Goal: Task Accomplishment & Management: Book appointment/travel/reservation

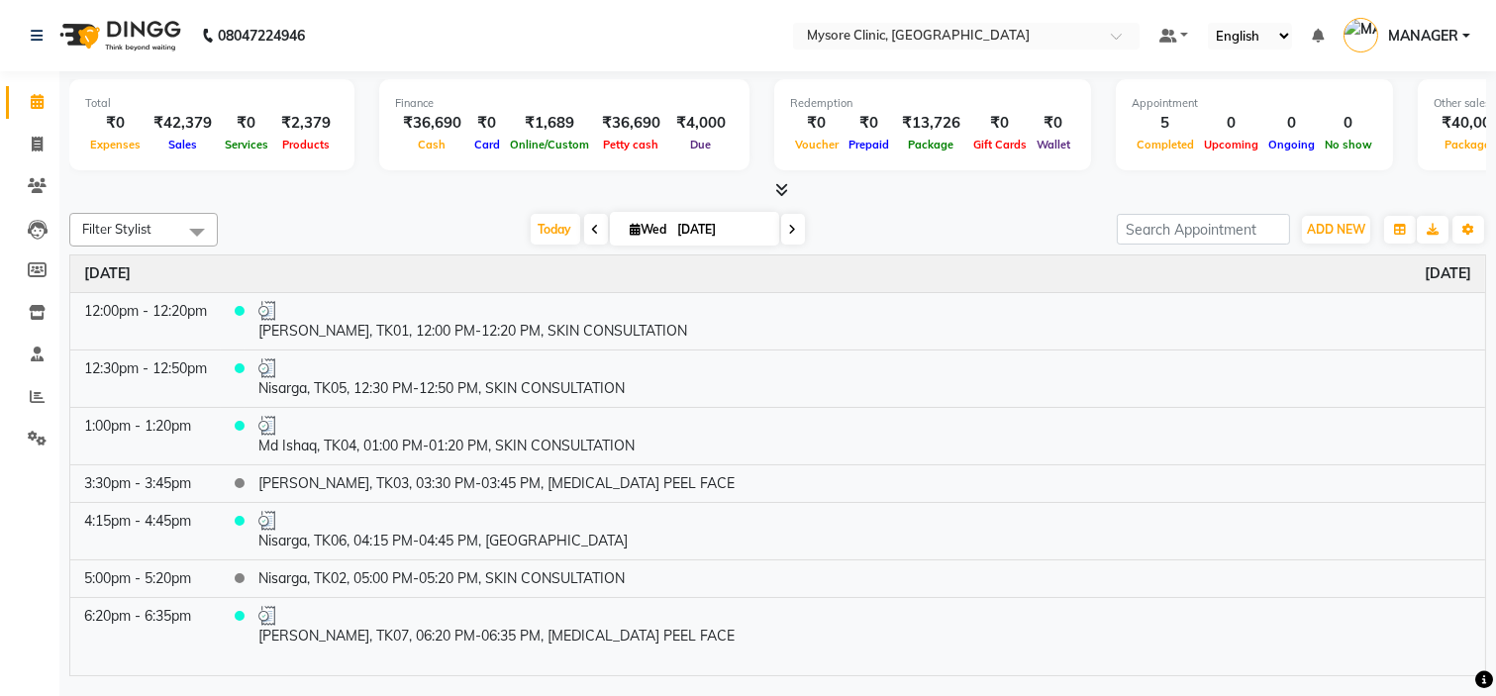
click at [787, 220] on span at bounding box center [793, 229] width 24 height 31
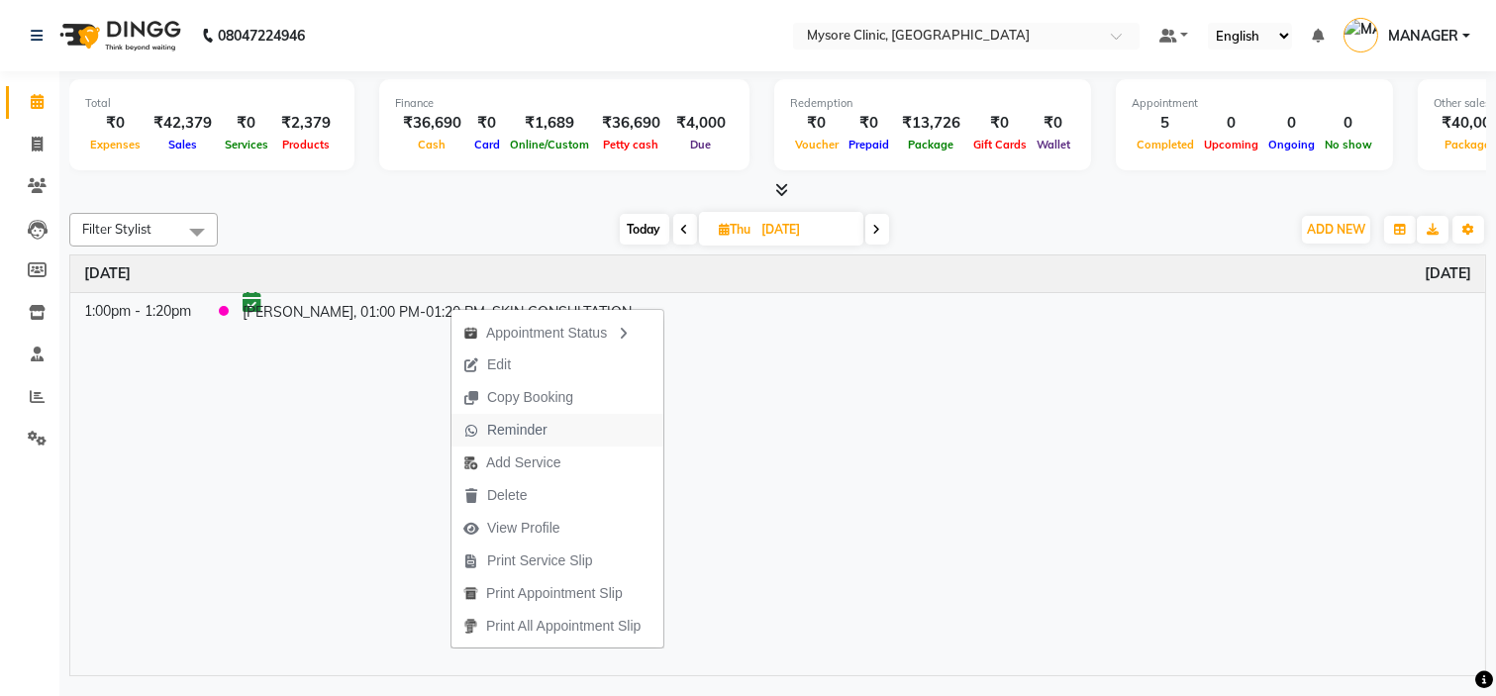
click at [541, 422] on span "Reminder" at bounding box center [517, 430] width 60 height 21
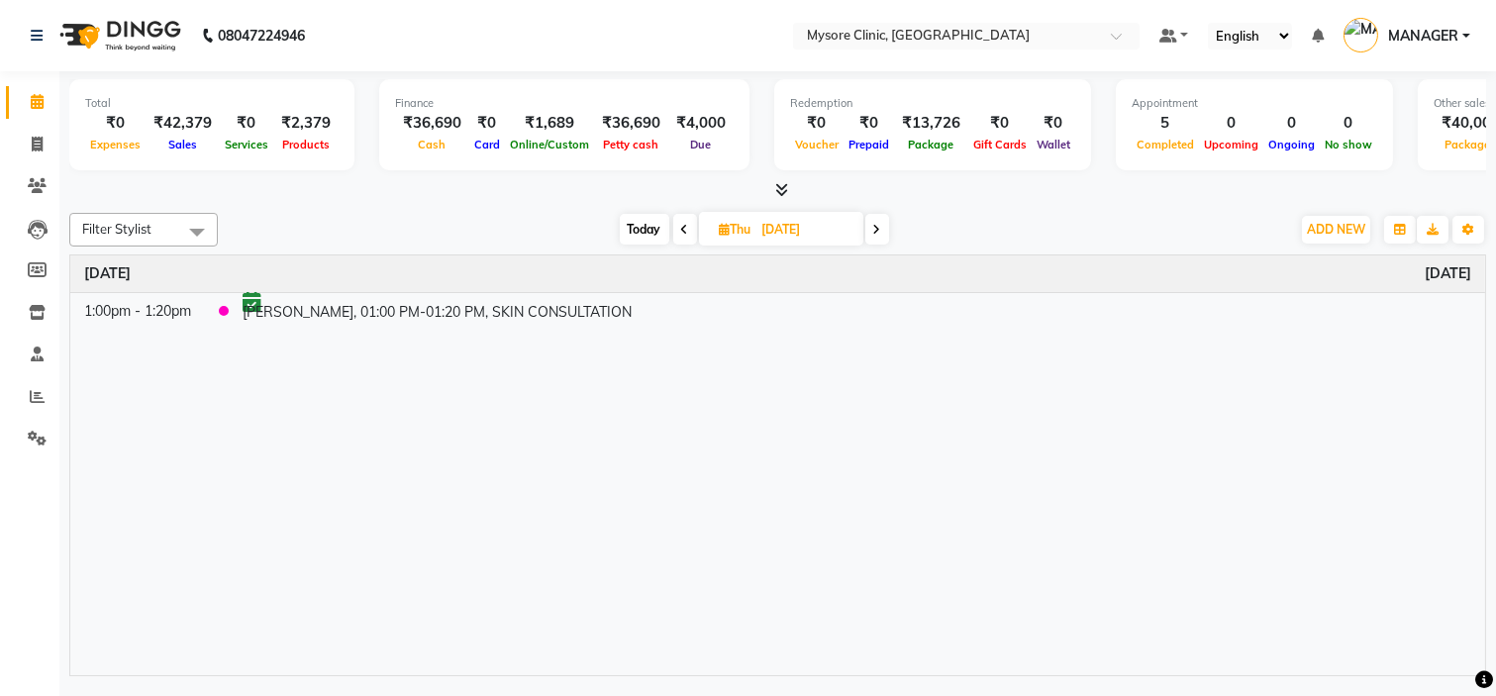
click at [631, 231] on span "Today" at bounding box center [645, 229] width 50 height 31
type input "[DATE]"
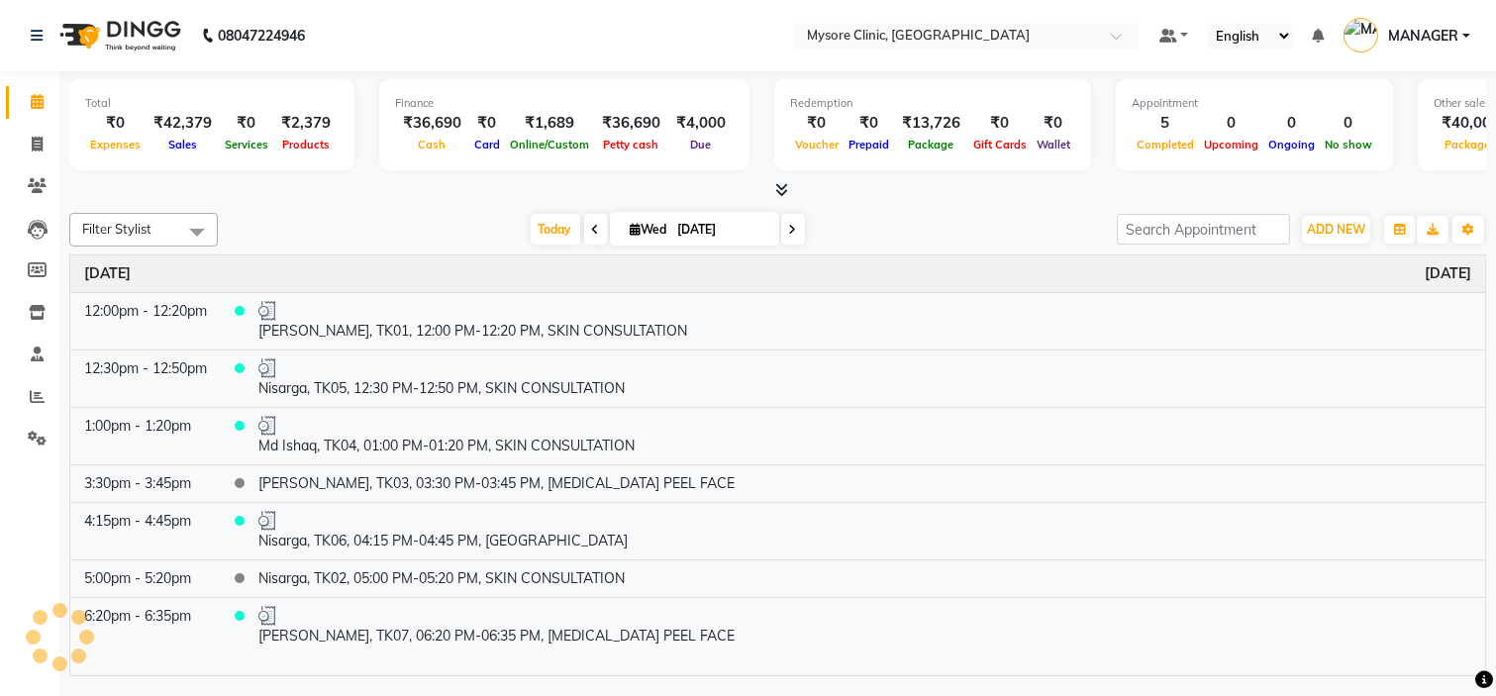
click at [703, 230] on input "[DATE]" at bounding box center [721, 230] width 99 height 30
select select "9"
select select "2025"
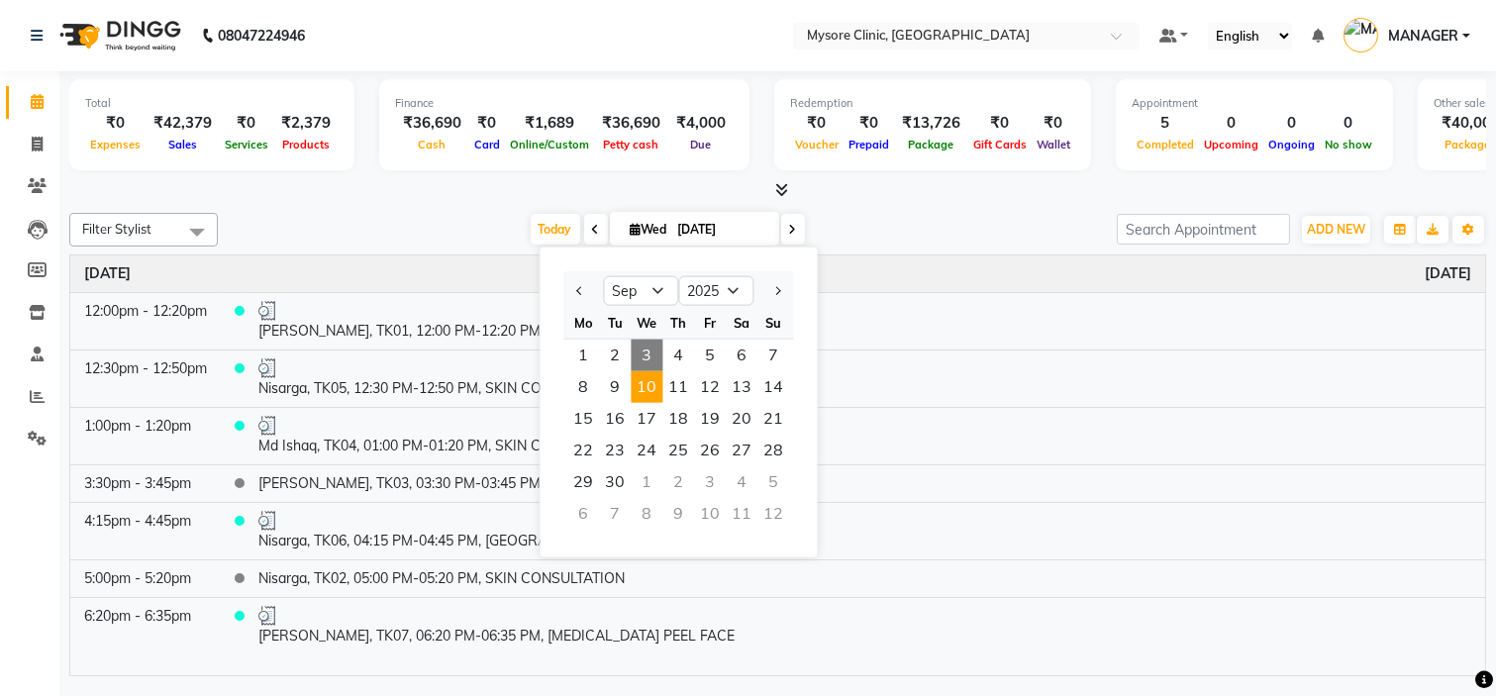
click at [649, 384] on span "10" at bounding box center [647, 387] width 32 height 32
type input "[DATE]"
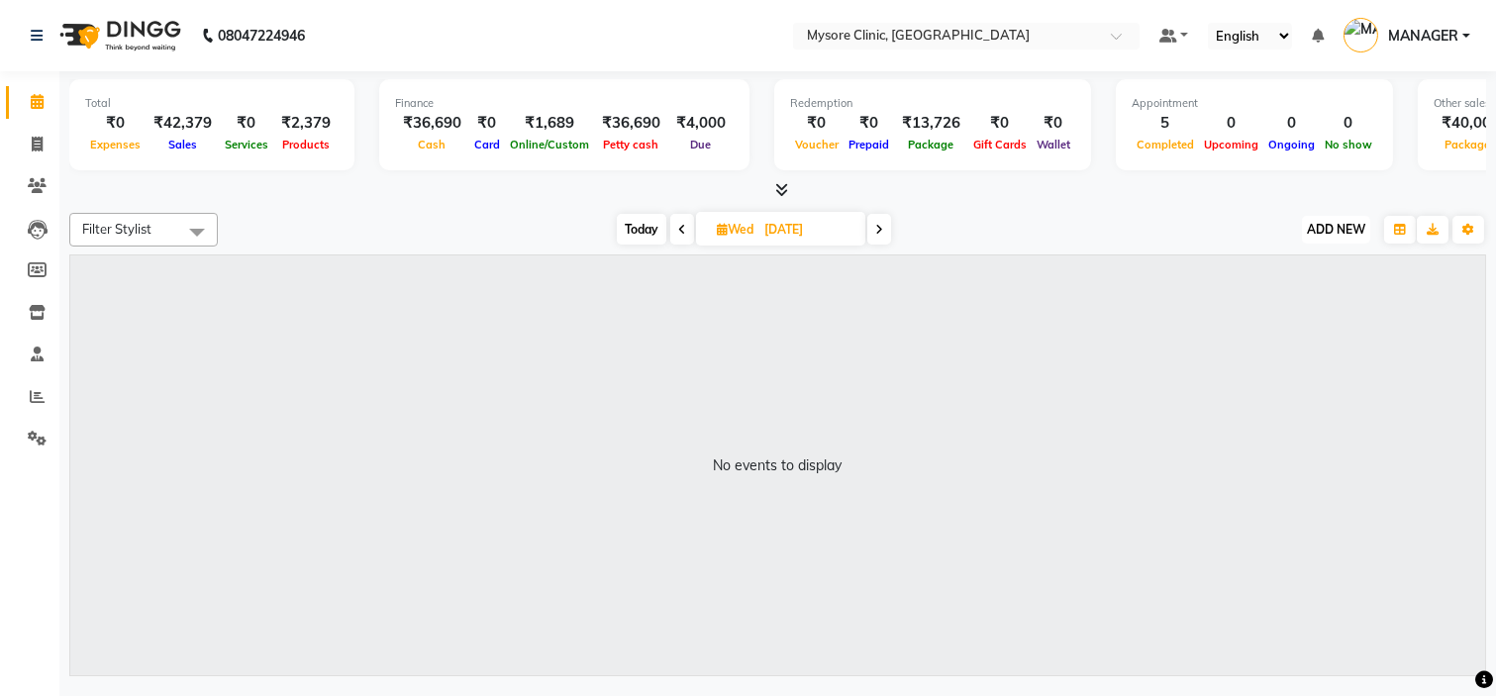
click at [1323, 220] on button "ADD NEW Toggle Dropdown" at bounding box center [1336, 230] width 68 height 28
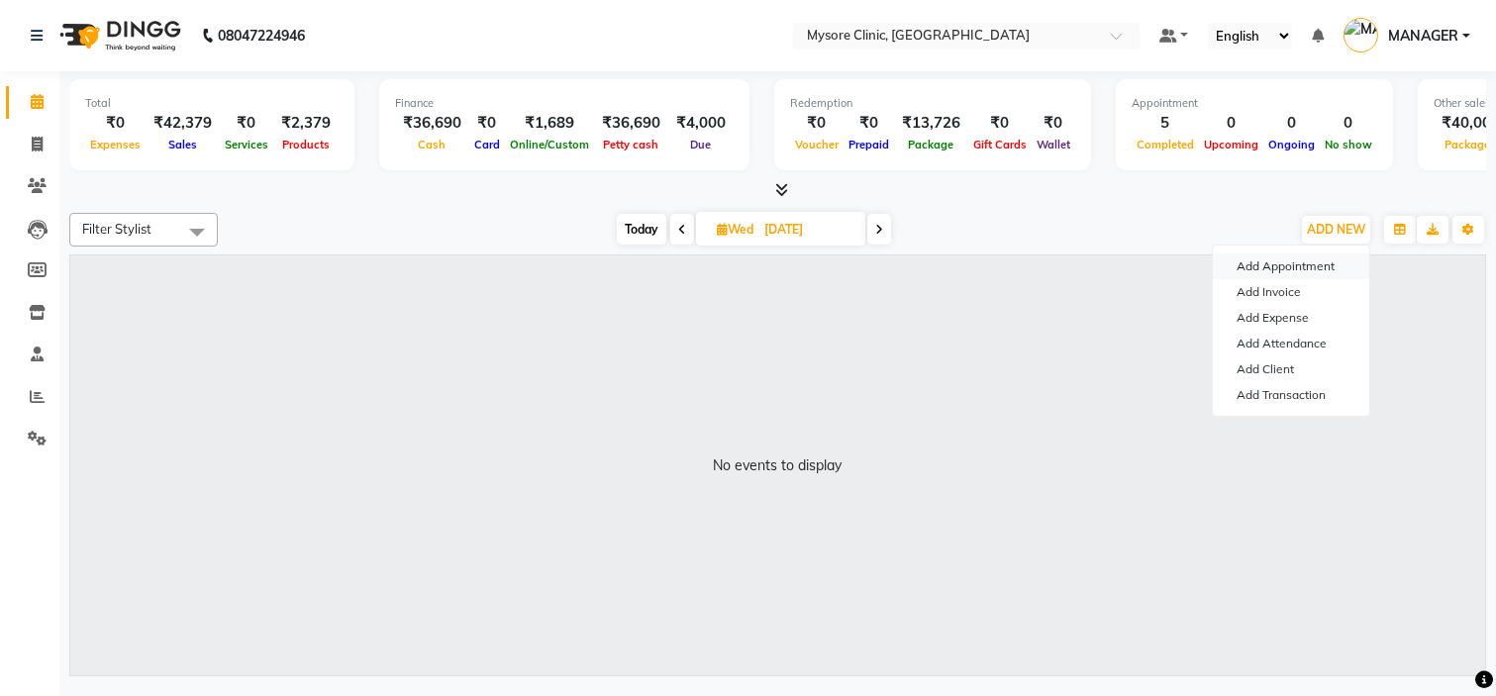
click at [1299, 261] on button "Add Appointment" at bounding box center [1291, 266] width 156 height 26
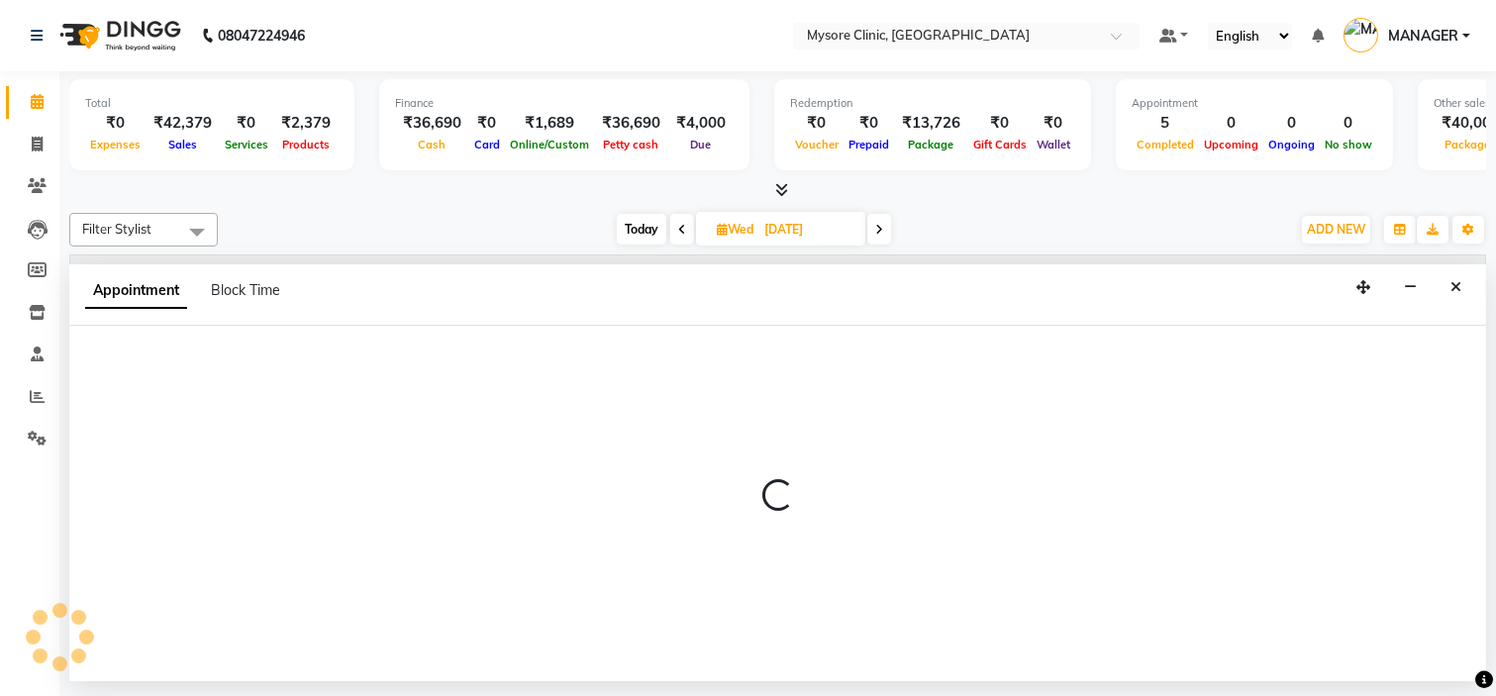
select select "540"
select select "tentative"
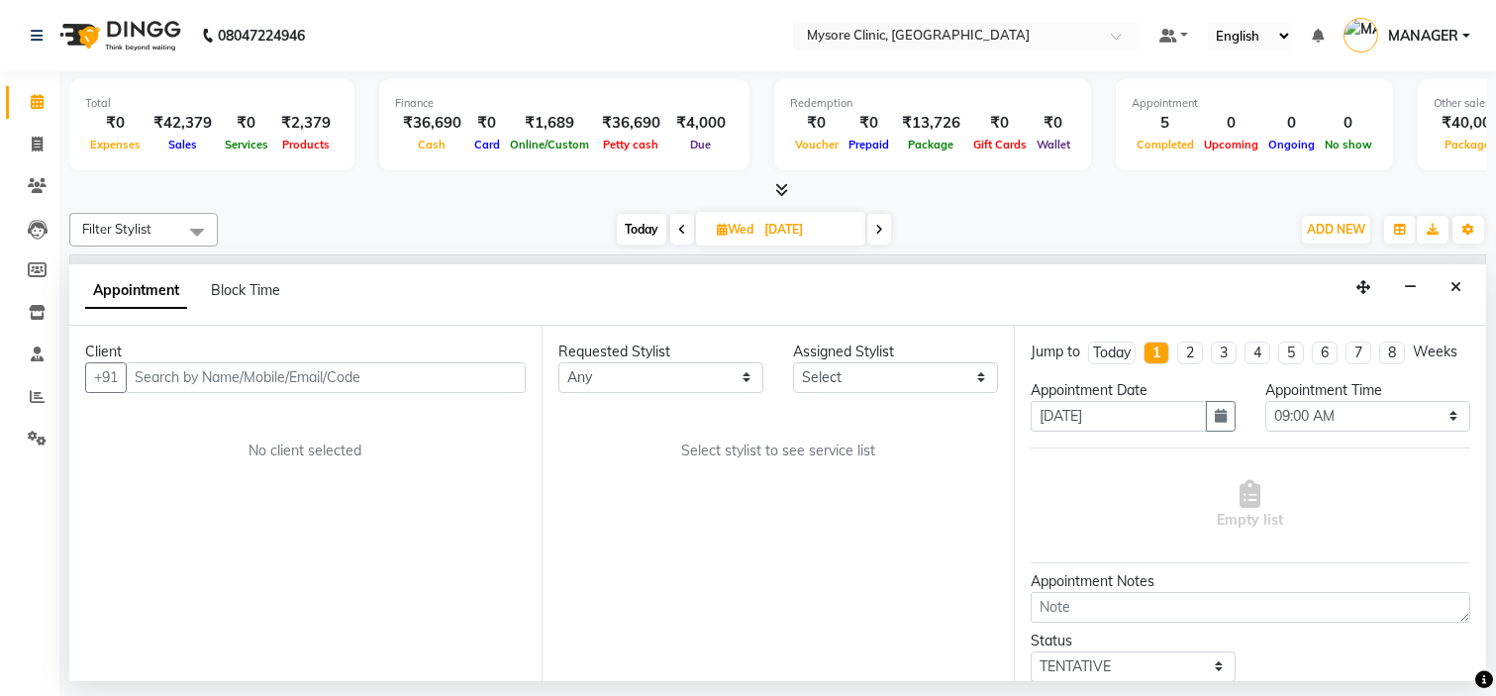
click at [362, 370] on input "text" at bounding box center [326, 377] width 400 height 31
click at [188, 370] on input "87922 97521" at bounding box center [285, 377] width 318 height 31
type input "8792297521"
click at [495, 373] on span "Add Client" at bounding box center [485, 377] width 66 height 18
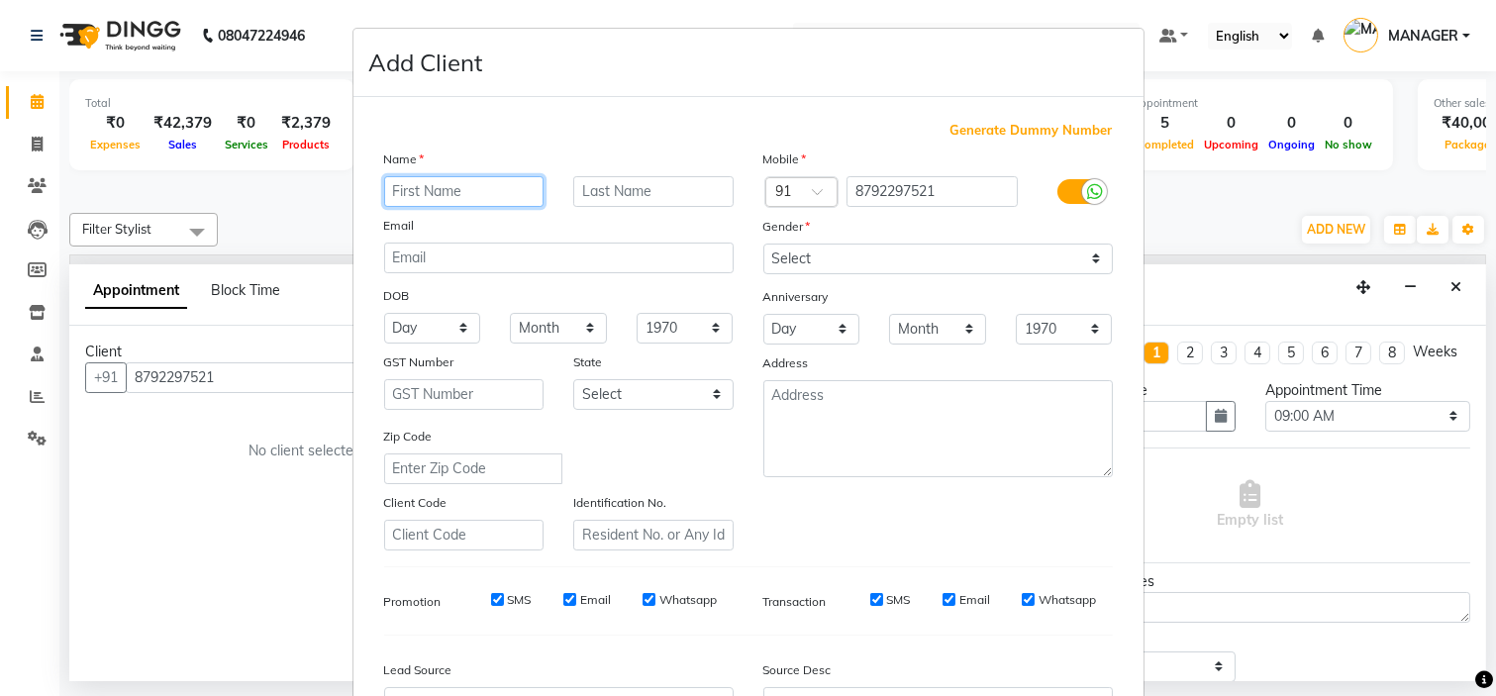
click at [461, 193] on input "text" at bounding box center [464, 191] width 160 height 31
paste input "[PERSON_NAME]"
click at [389, 188] on input "[PERSON_NAME]" at bounding box center [464, 191] width 160 height 31
type input "[PERSON_NAME]"
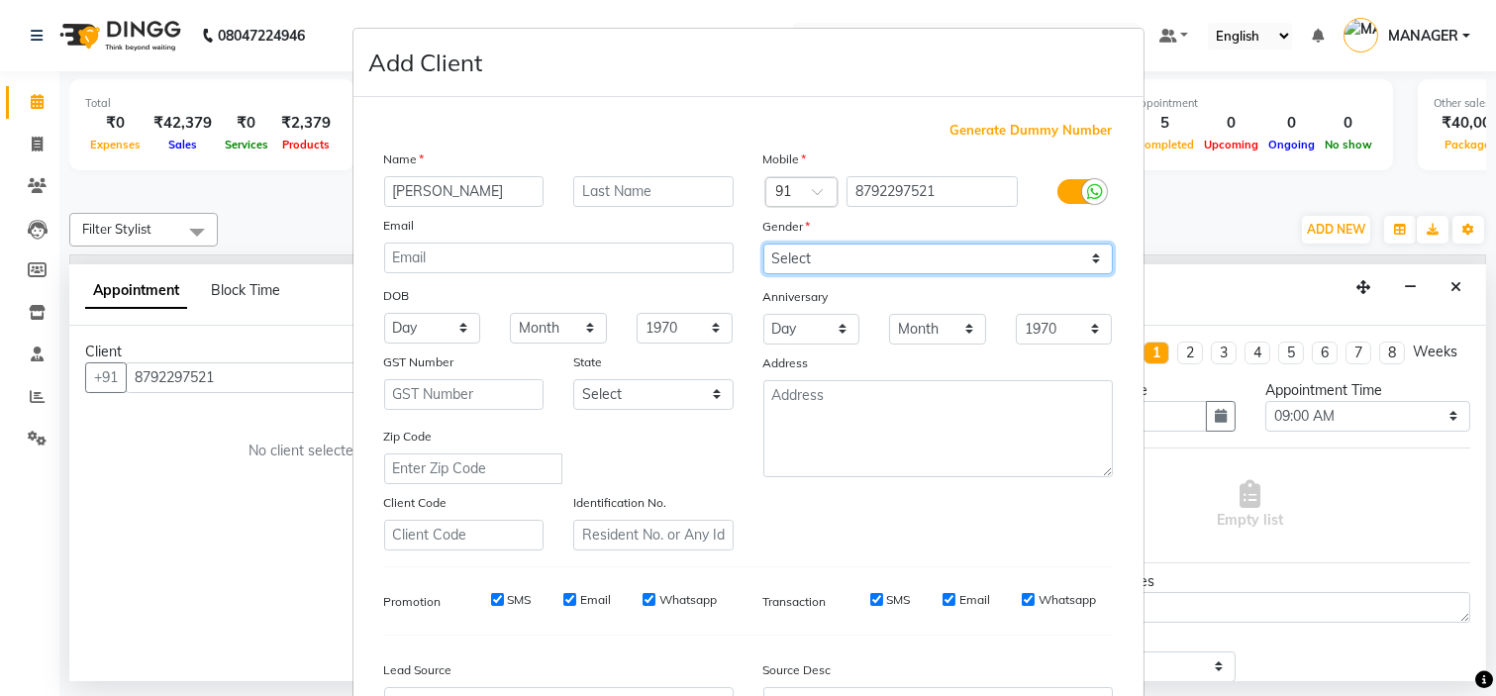
click at [839, 252] on select "Select [DEMOGRAPHIC_DATA] [DEMOGRAPHIC_DATA] Other Prefer Not To Say" at bounding box center [938, 259] width 350 height 31
select select "[DEMOGRAPHIC_DATA]"
click at [763, 244] on select "Select [DEMOGRAPHIC_DATA] [DEMOGRAPHIC_DATA] Other Prefer Not To Say" at bounding box center [938, 259] width 350 height 31
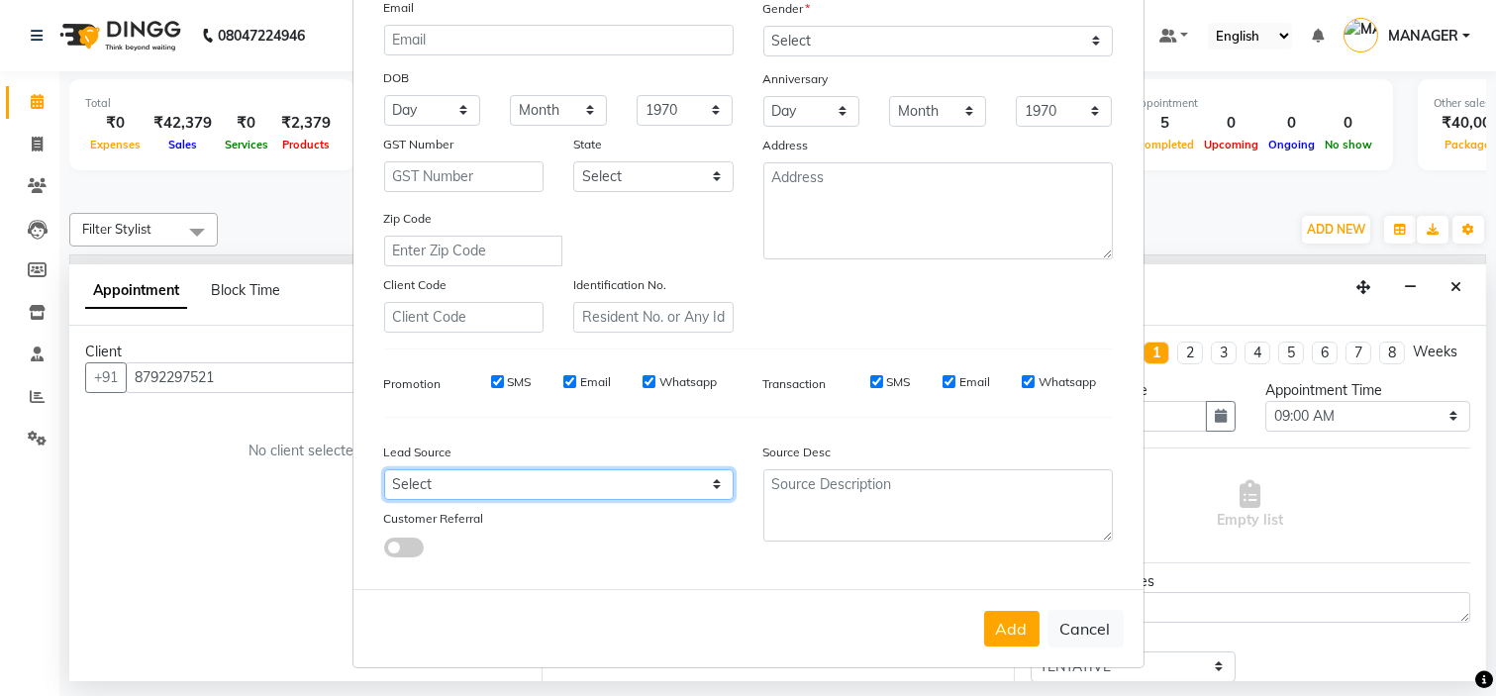
click at [615, 482] on select "Select Walk-in Referral Internet Friend Word of Mouth Advertisement Facebook Ju…" at bounding box center [559, 484] width 350 height 31
select select "50742"
click at [384, 469] on select "Select Walk-in Referral Internet Friend Word of Mouth Advertisement Facebook Ju…" at bounding box center [559, 484] width 350 height 31
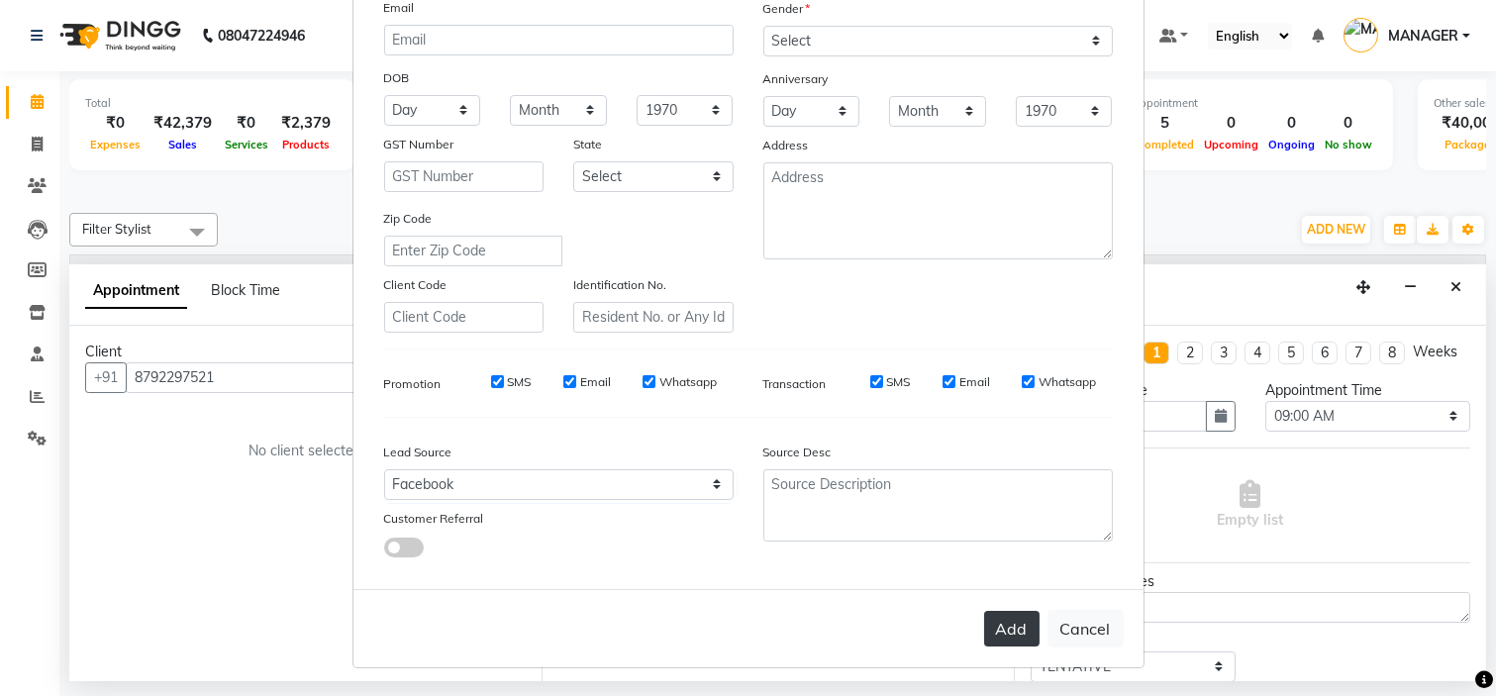
click at [995, 622] on button "Add" at bounding box center [1011, 629] width 55 height 36
select select
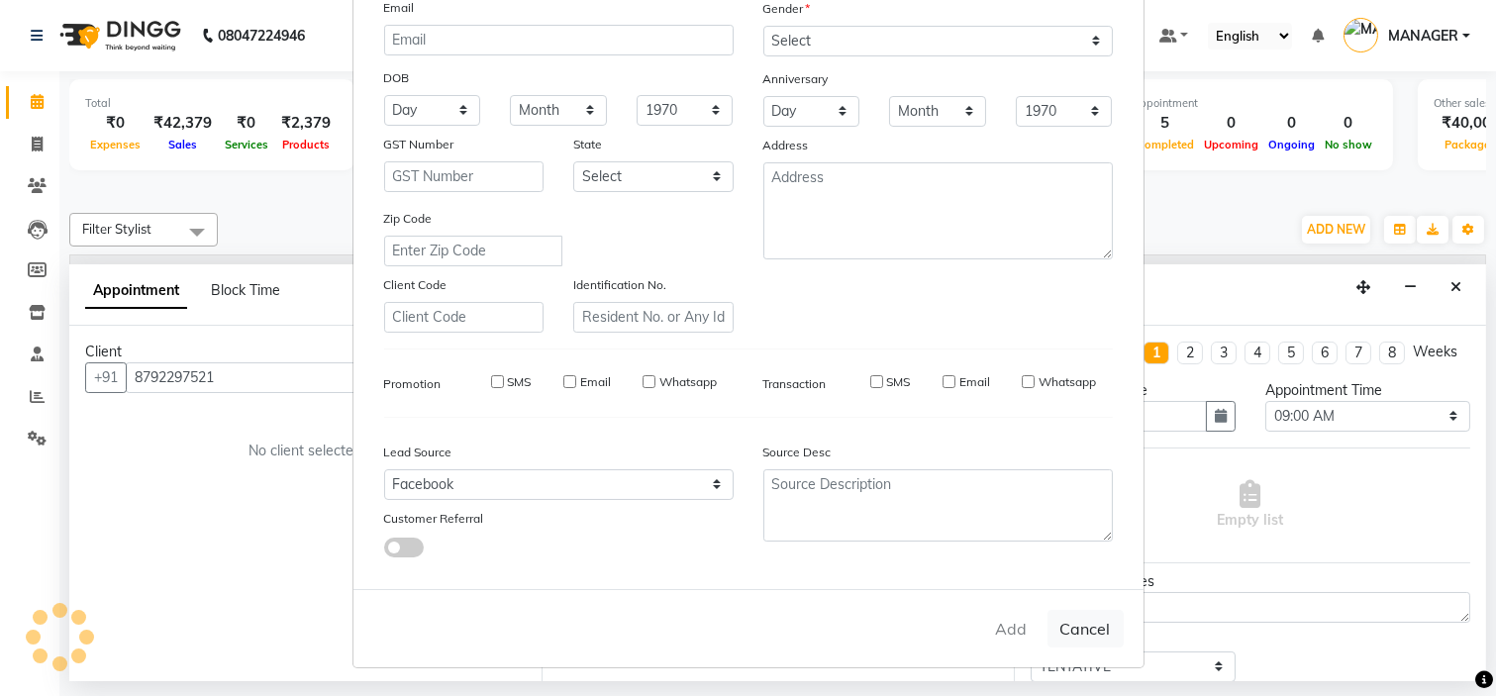
select select
checkbox input "false"
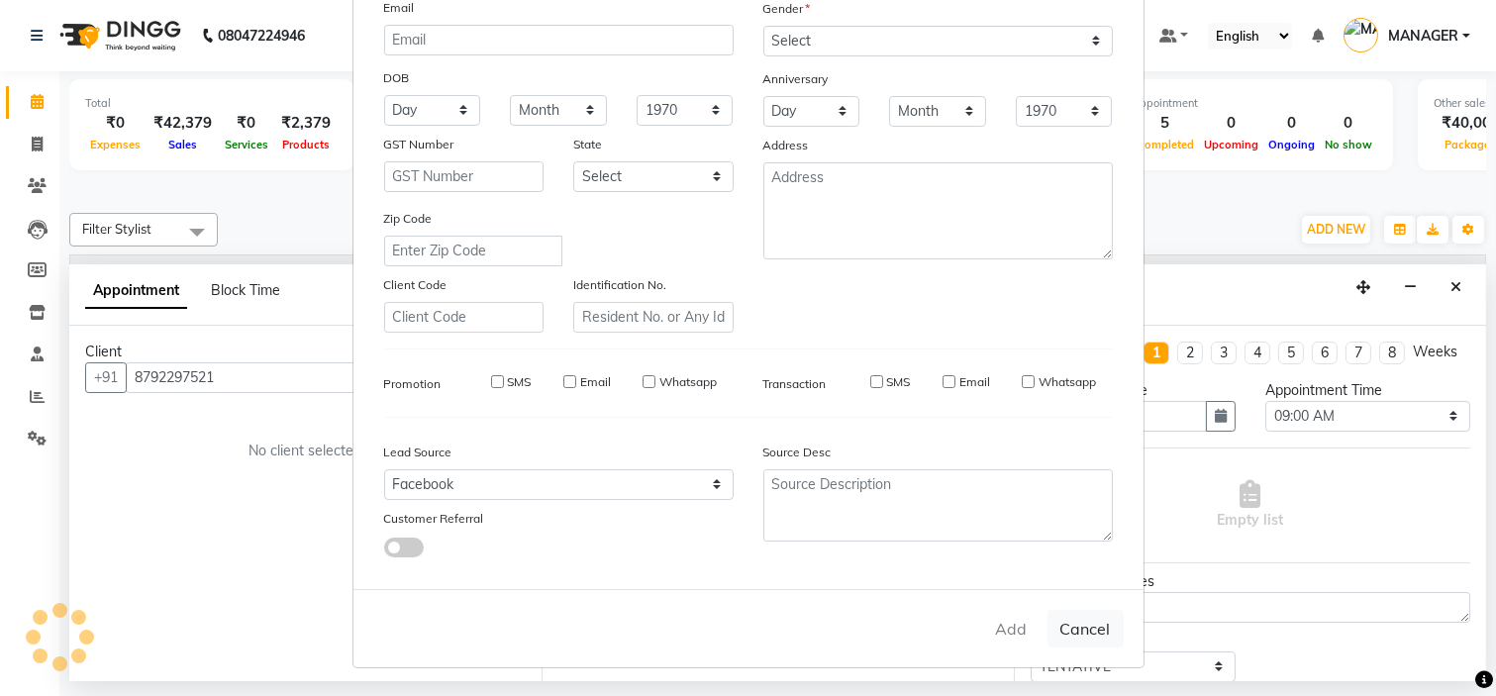
checkbox input "false"
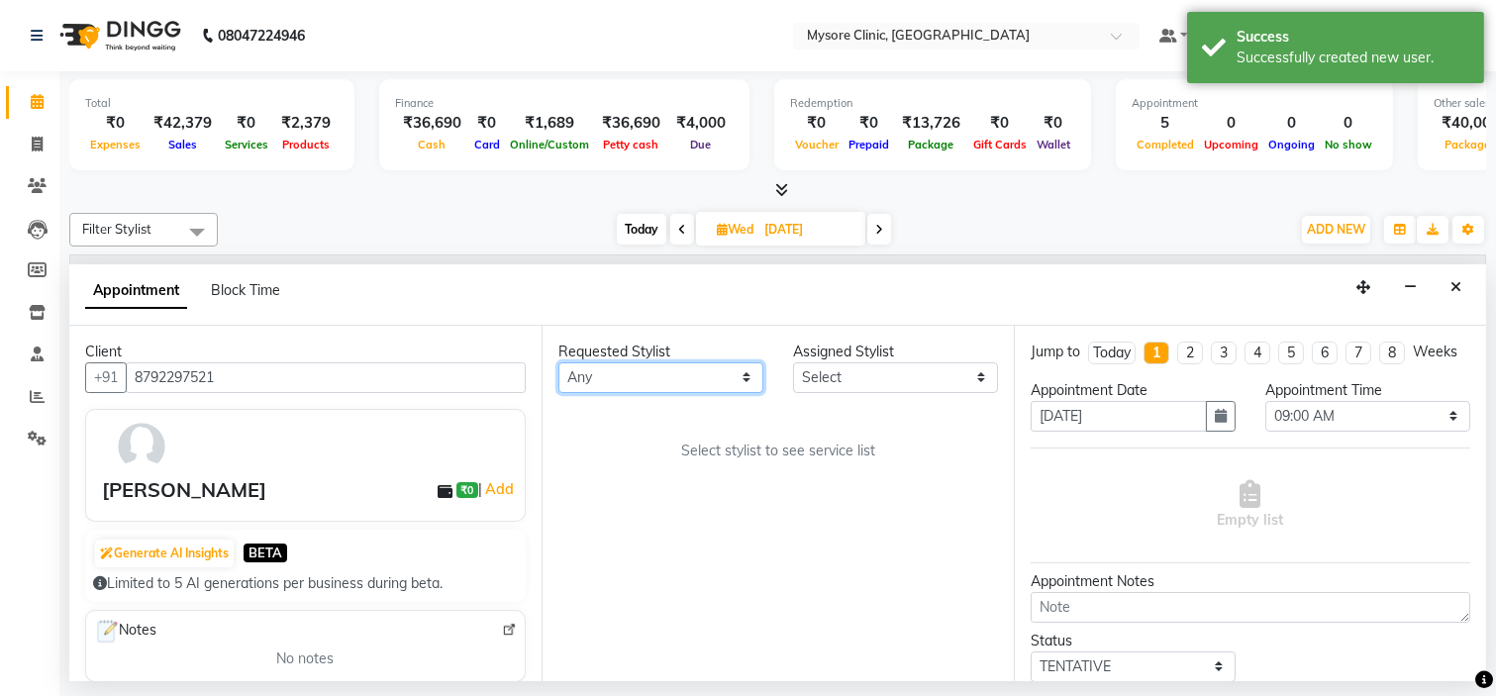
click at [676, 378] on select "Any [PERSON_NAME] [PERSON_NAME] Ashwini [PERSON_NAME] MANAGER [PERSON_NAME] Sha…" at bounding box center [660, 377] width 205 height 31
select select "65320"
click at [558, 362] on select "Any [PERSON_NAME] [PERSON_NAME] Ashwini [PERSON_NAME] MANAGER [PERSON_NAME] Sha…" at bounding box center [660, 377] width 205 height 31
select select "65320"
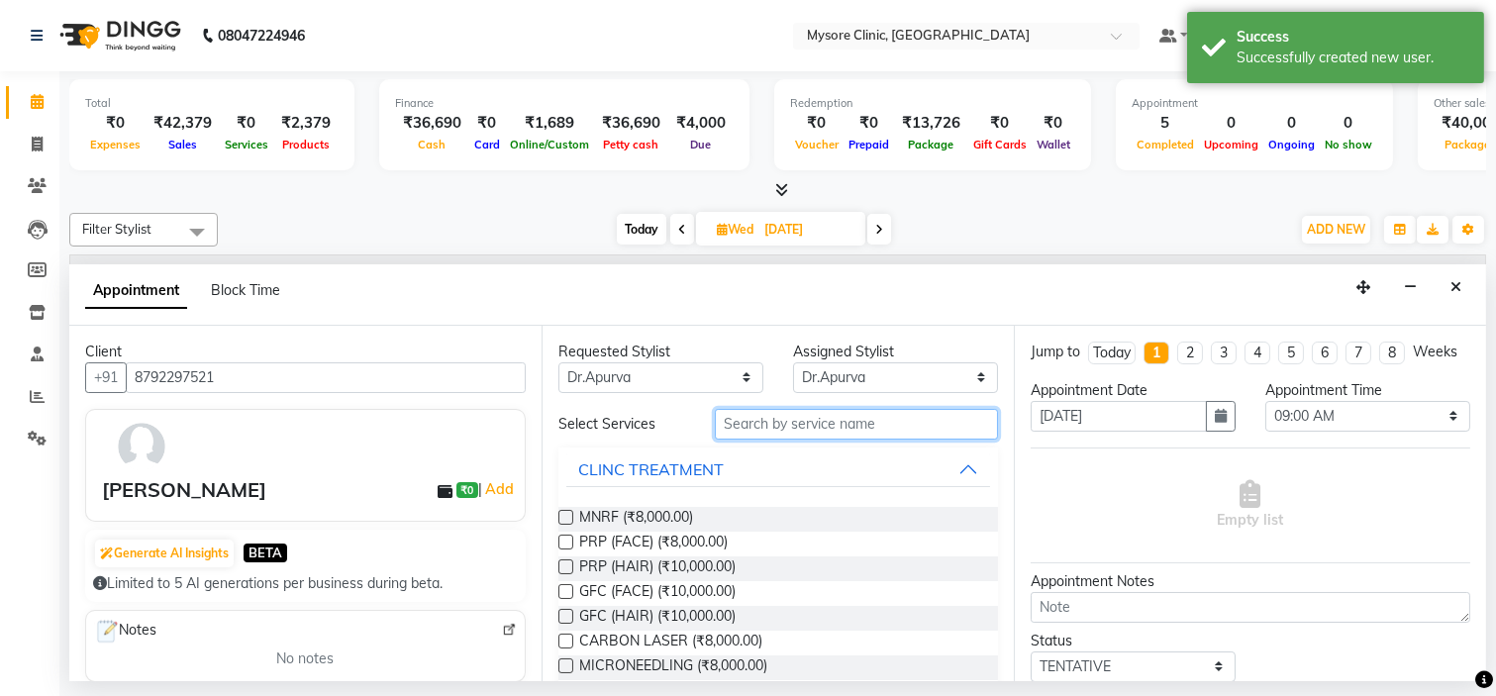
click at [812, 428] on input "text" at bounding box center [856, 424] width 283 height 31
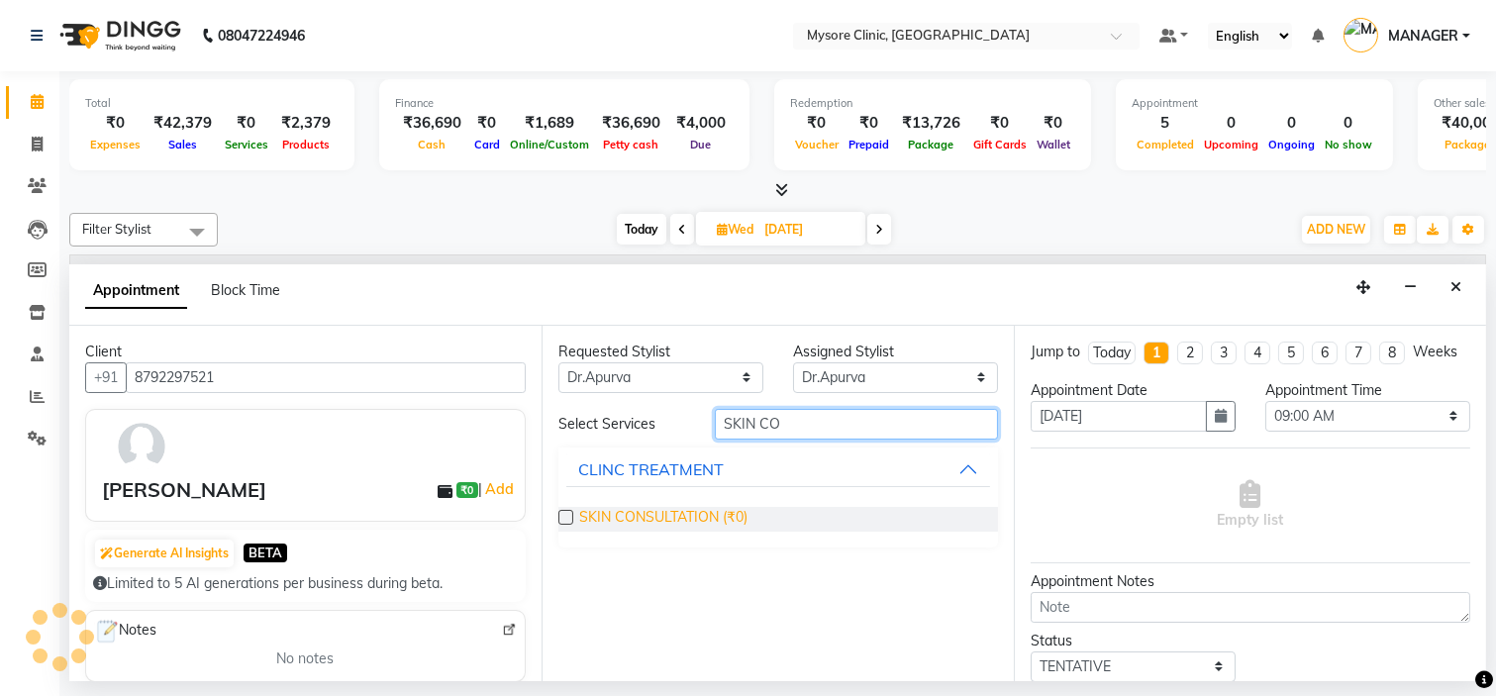
type input "SKIN CO"
click at [714, 513] on span "SKIN CONSULTATION (₹0)" at bounding box center [663, 519] width 168 height 25
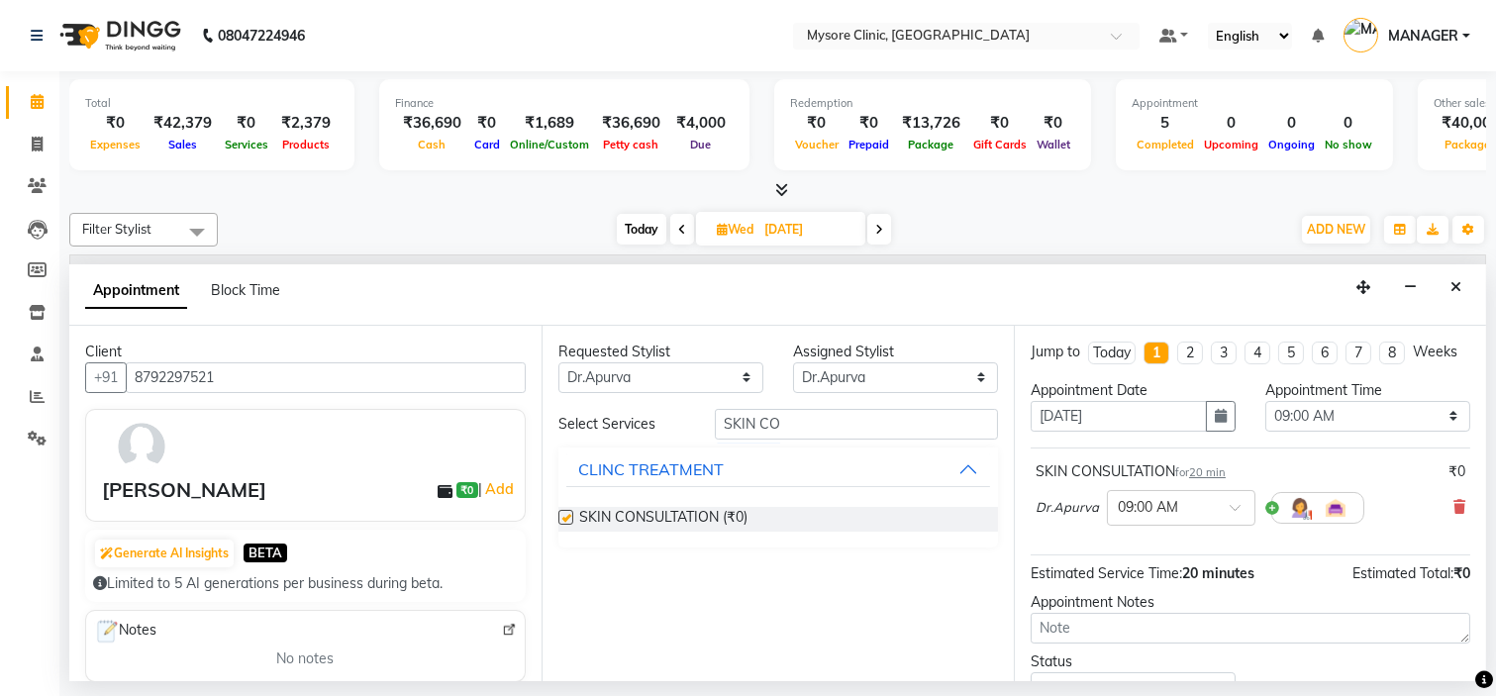
checkbox input "false"
click at [1226, 427] on button "button" at bounding box center [1221, 416] width 30 height 31
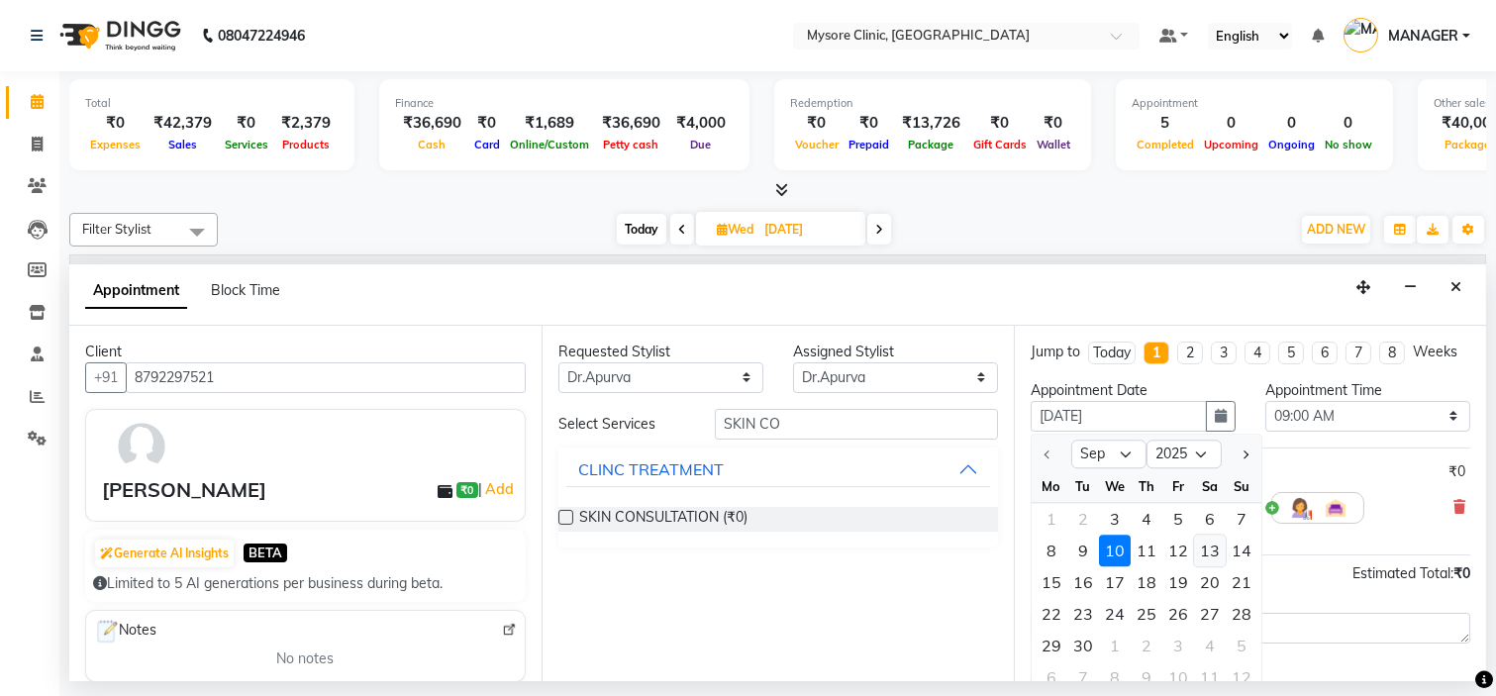
click at [1215, 566] on div "13" at bounding box center [1210, 551] width 32 height 32
type input "[DATE]"
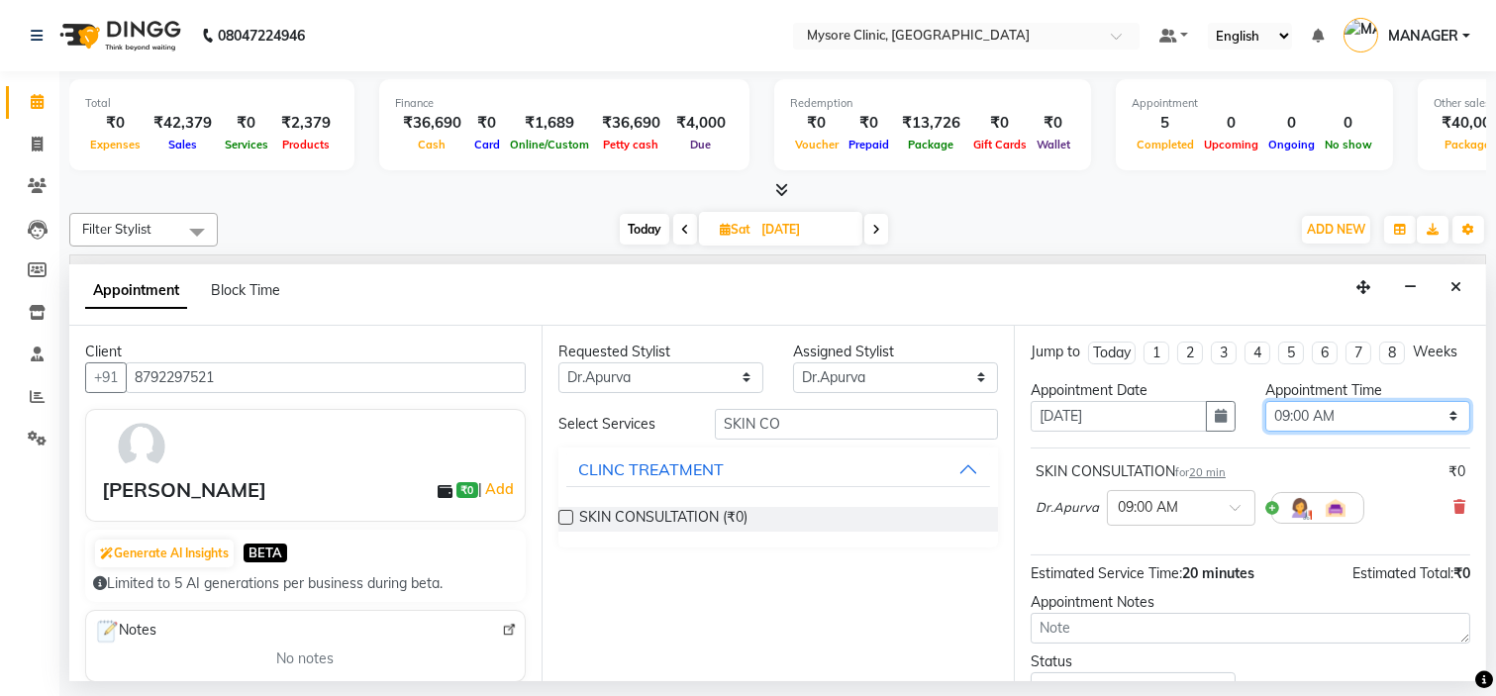
click at [1362, 432] on select "Select 09:00 AM 09:15 AM 09:30 AM 09:45 AM 10:00 AM 10:15 AM 10:30 AM 10:45 AM …" at bounding box center [1367, 416] width 205 height 31
select select "720"
click at [1265, 418] on select "Select 09:00 AM 09:15 AM 09:30 AM 09:45 AM 10:00 AM 10:15 AM 10:30 AM 10:45 AM …" at bounding box center [1367, 416] width 205 height 31
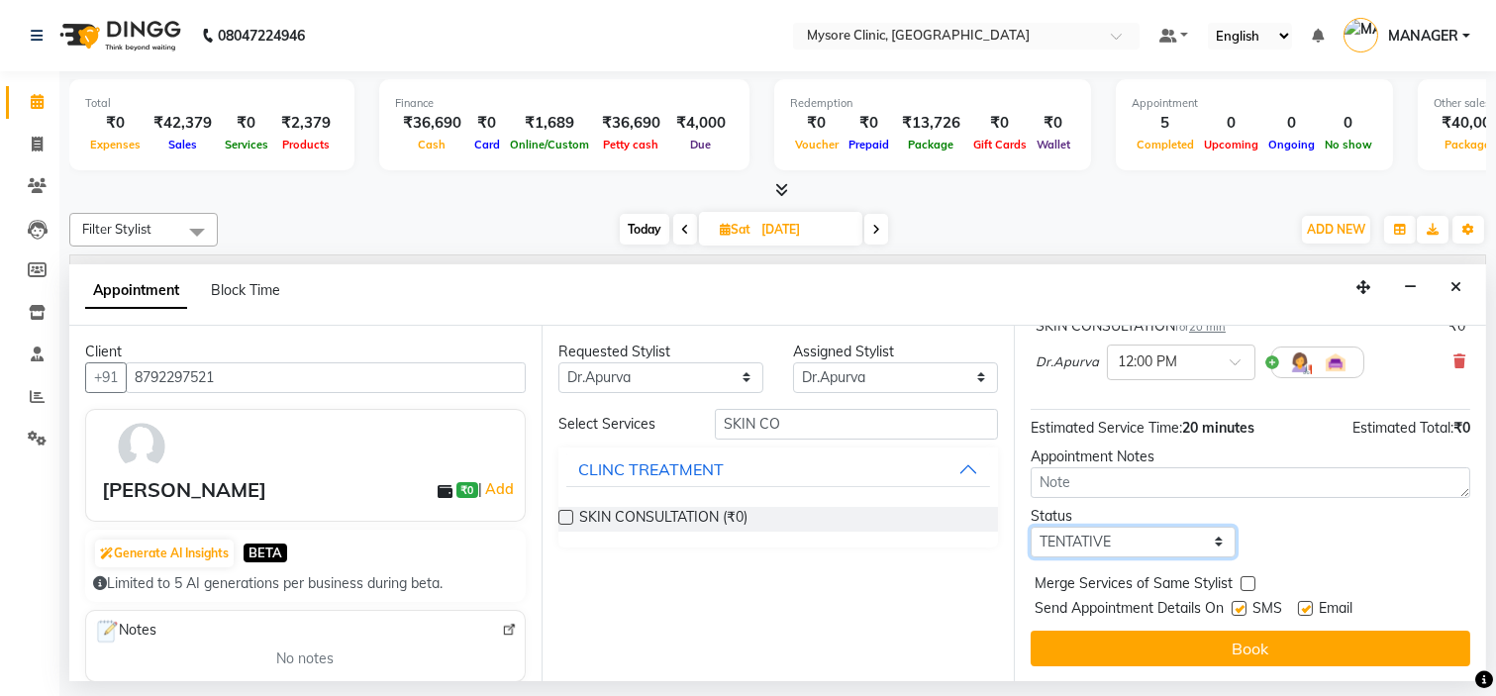
click at [1172, 536] on select "Select TENTATIVE CONFIRM UPCOMING" at bounding box center [1133, 542] width 205 height 31
select select "confirm booking"
click at [1031, 527] on select "Select TENTATIVE CONFIRM UPCOMING" at bounding box center [1133, 542] width 205 height 31
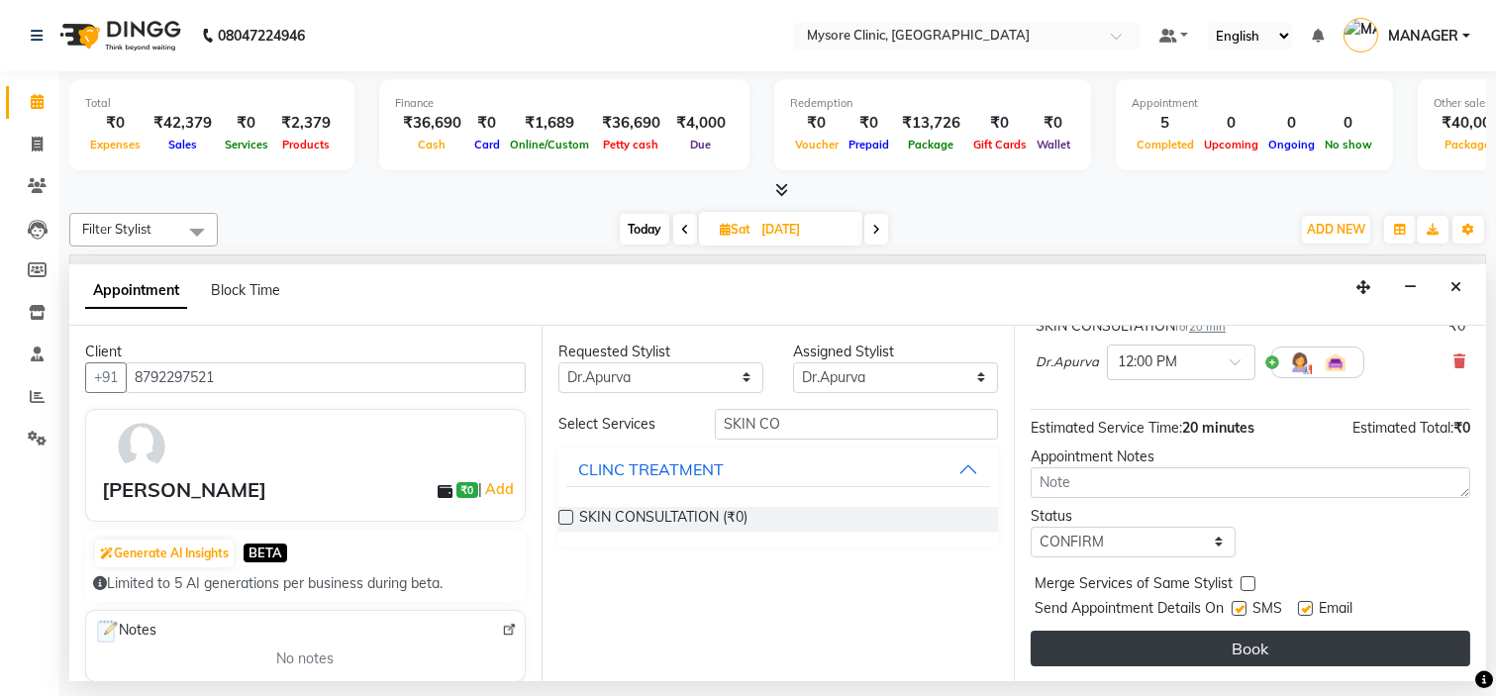
click at [1181, 642] on button "Book" at bounding box center [1251, 649] width 440 height 36
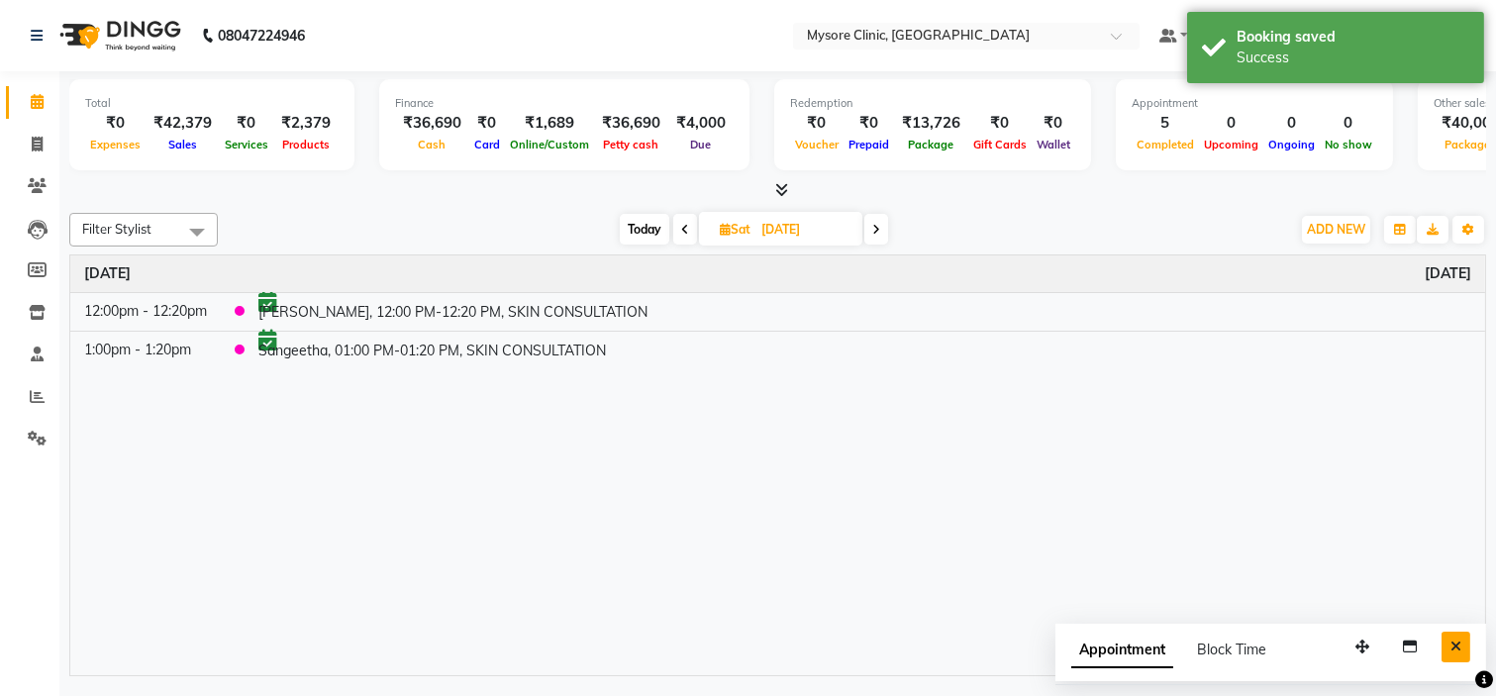
click at [1467, 655] on button "Close" at bounding box center [1456, 647] width 29 height 31
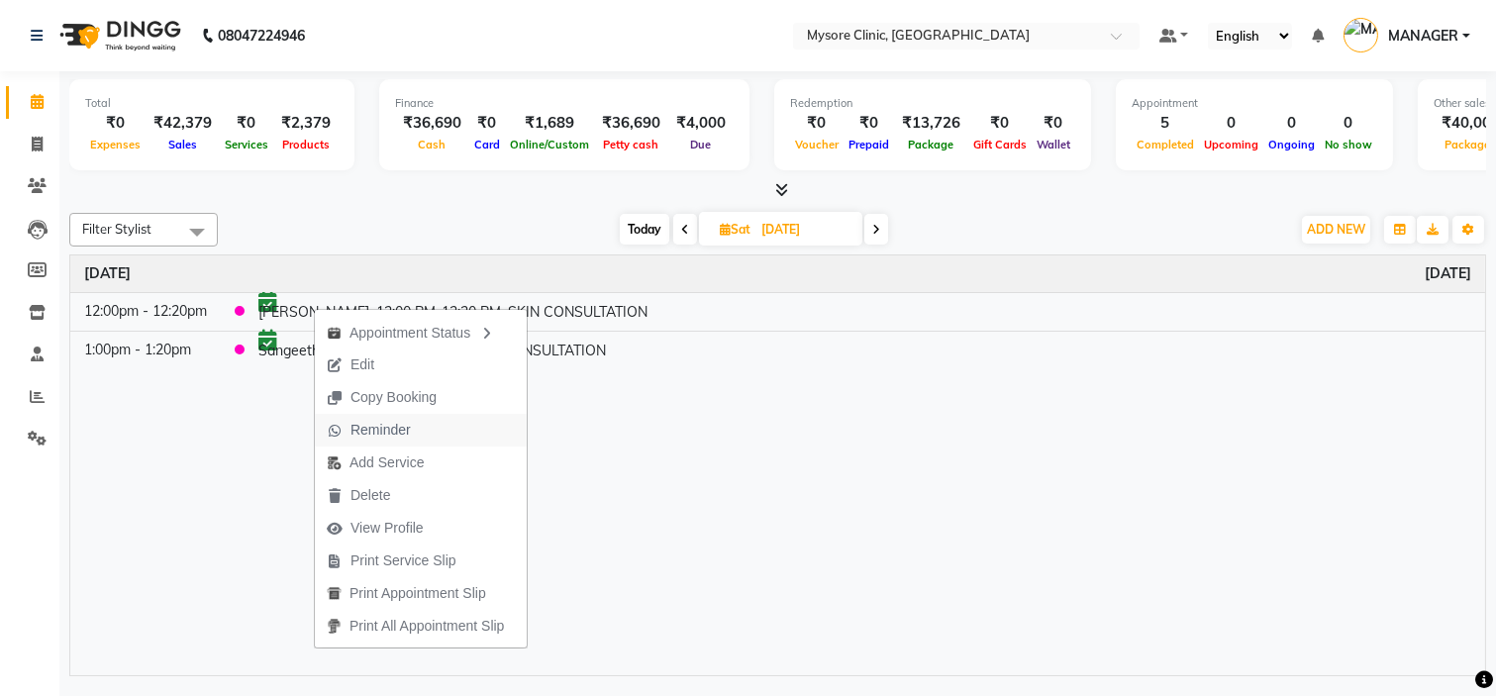
click at [360, 436] on span "Reminder" at bounding box center [381, 430] width 60 height 21
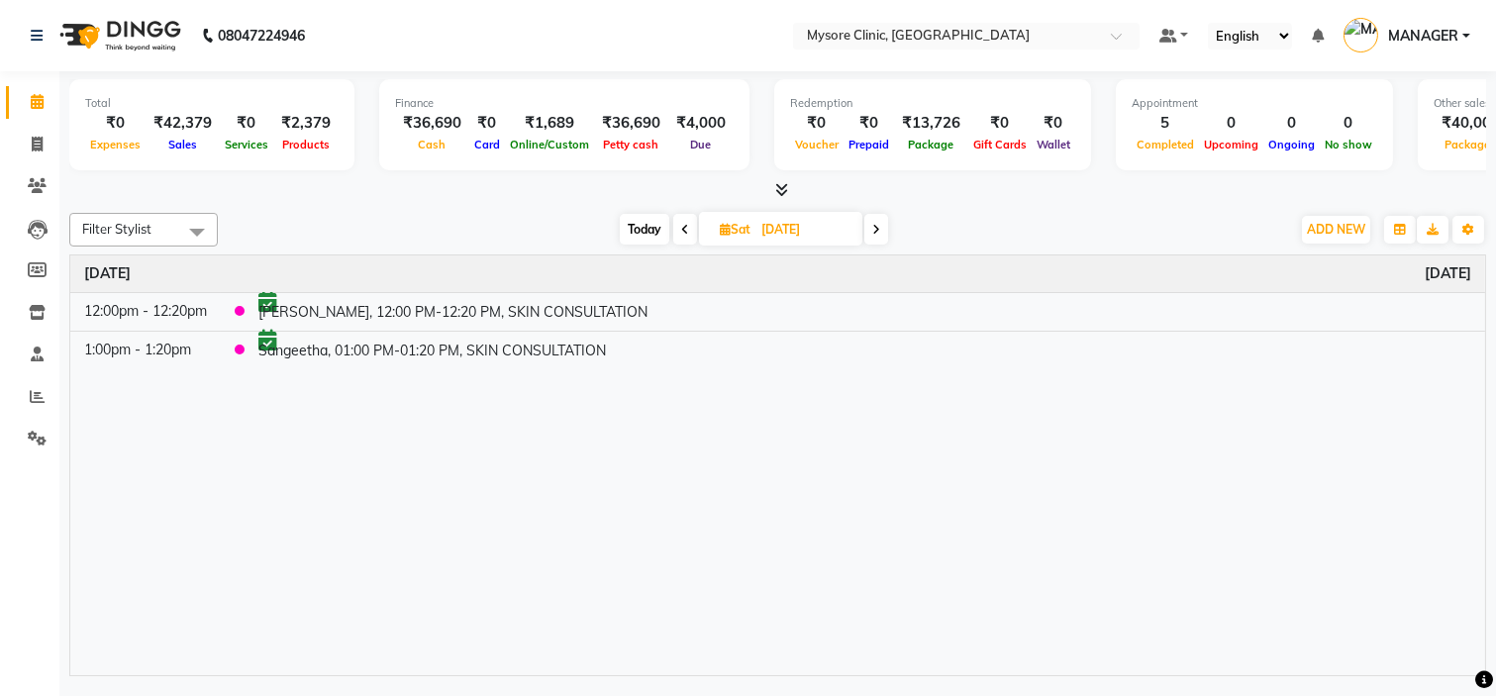
click at [644, 221] on span "Today" at bounding box center [645, 229] width 50 height 31
type input "[DATE]"
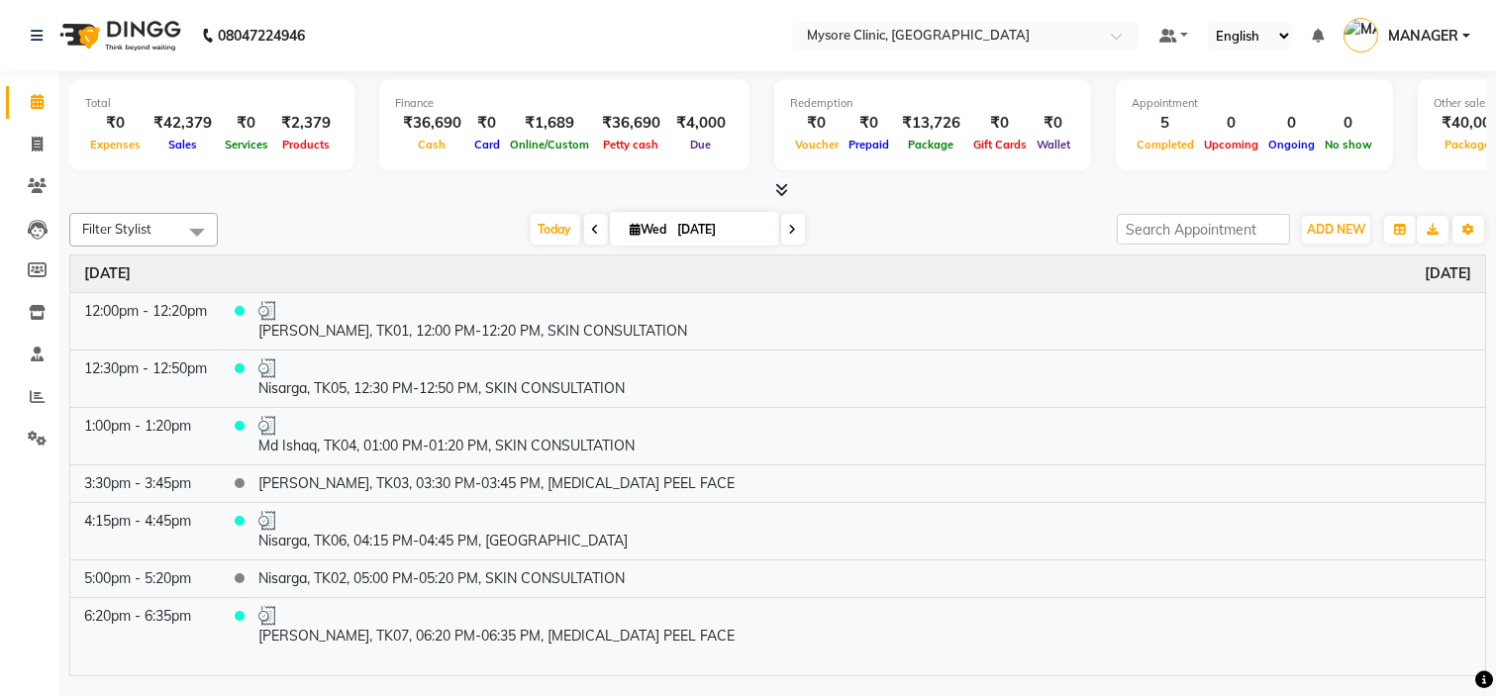
click at [691, 215] on input "[DATE]" at bounding box center [721, 230] width 99 height 30
select select "9"
select select "2025"
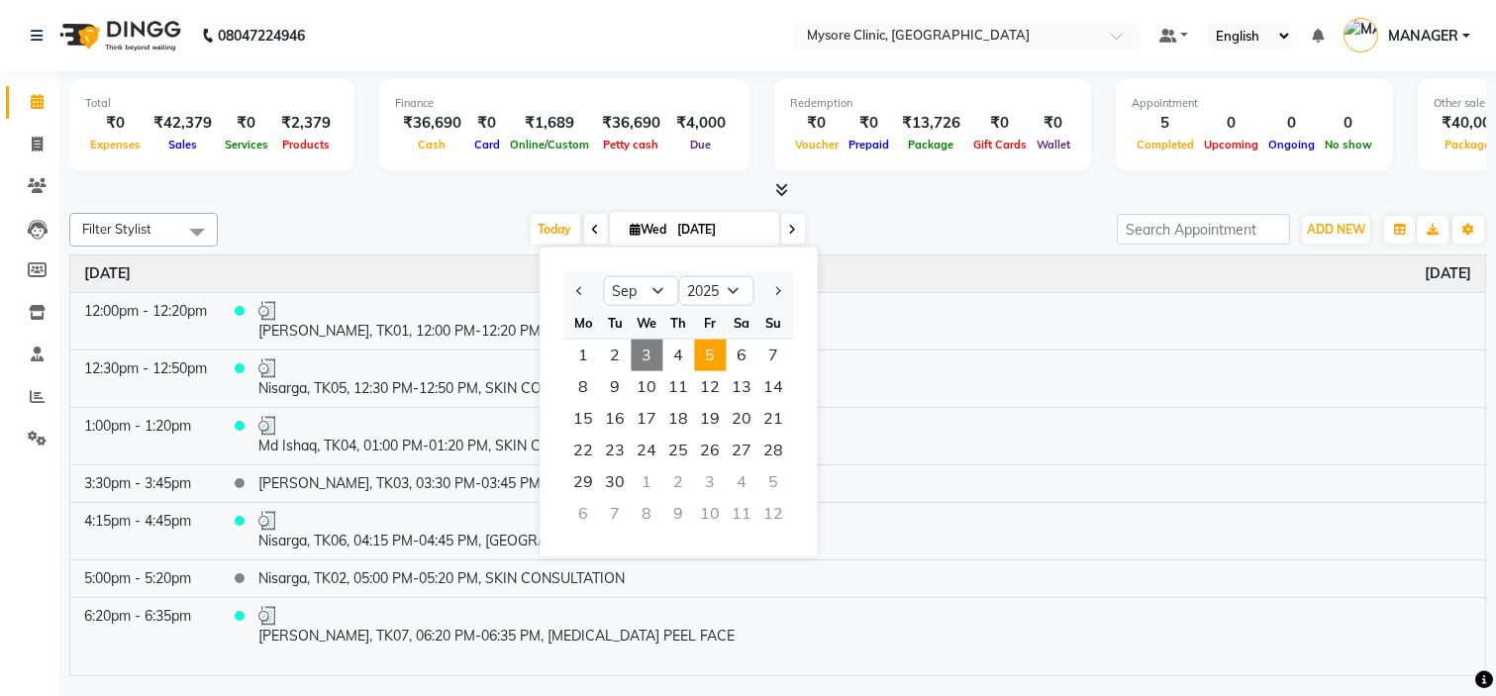
click at [711, 344] on span "5" at bounding box center [710, 356] width 32 height 32
type input "[DATE]"
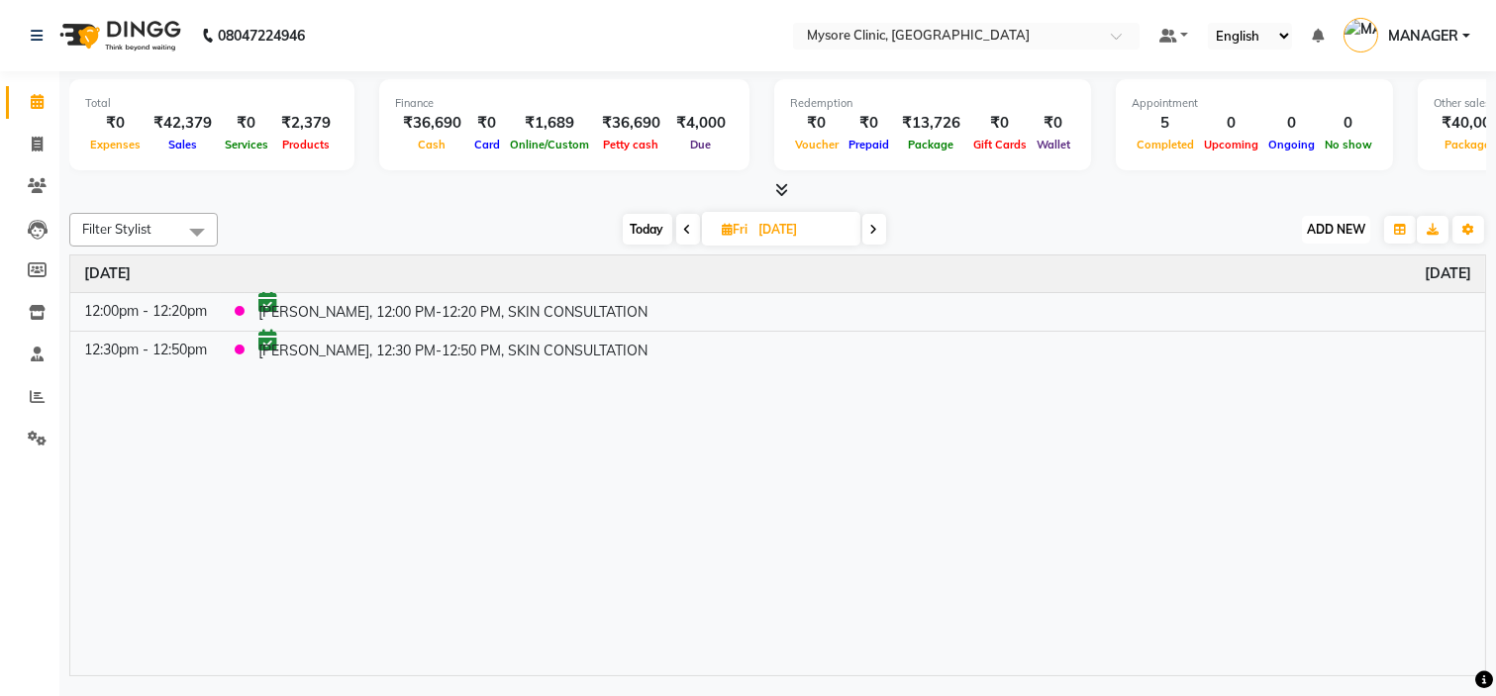
click at [1339, 228] on span "ADD NEW" at bounding box center [1336, 229] width 58 height 15
click at [1285, 262] on button "Add Appointment" at bounding box center [1291, 266] width 156 height 26
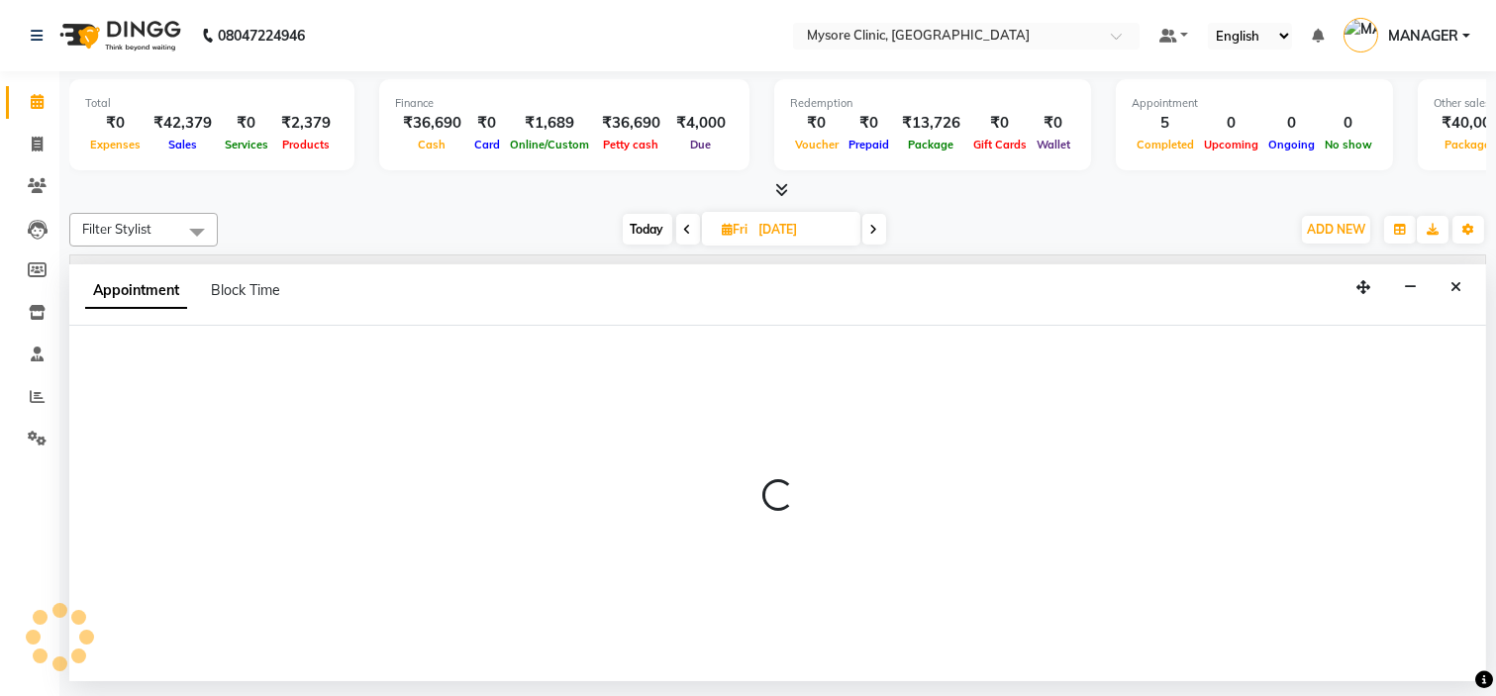
select select "540"
select select "tentative"
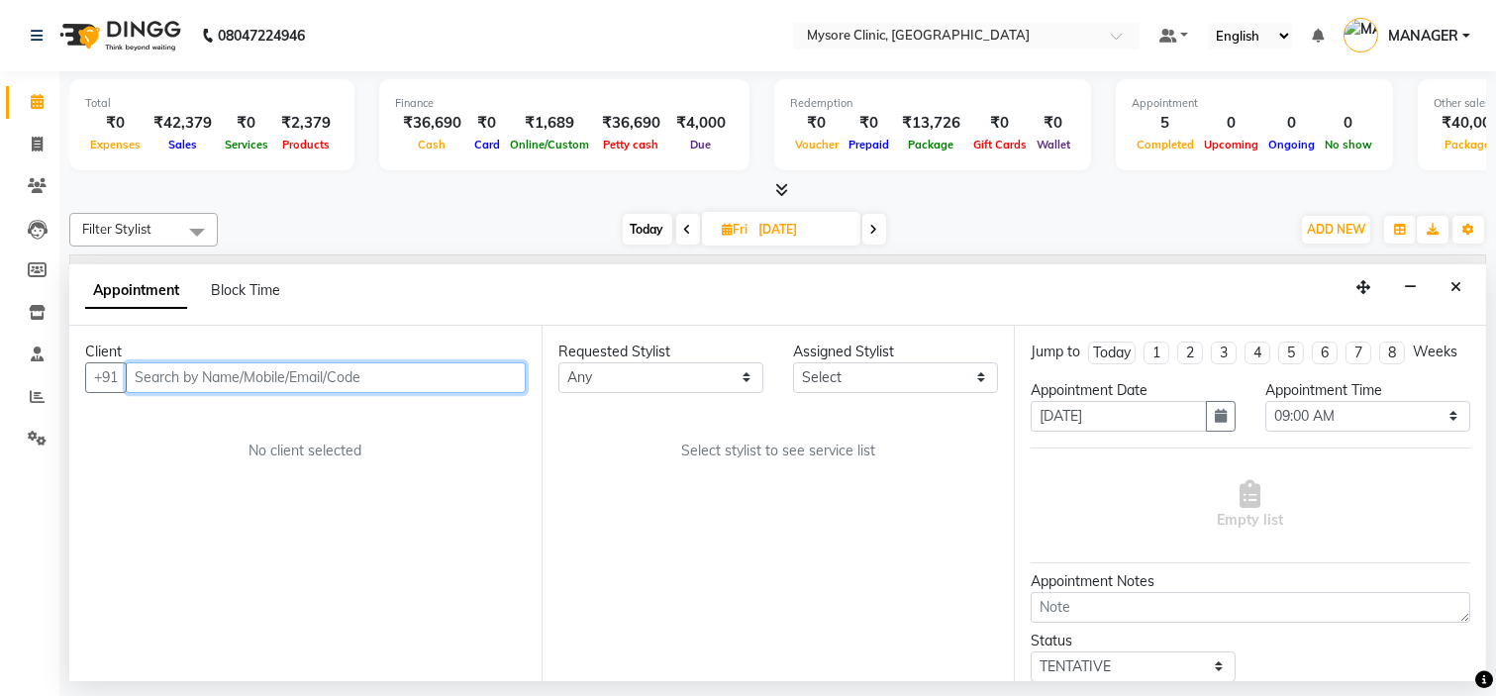
click at [304, 369] on input "text" at bounding box center [326, 377] width 400 height 31
paste input "80730 28433‬"
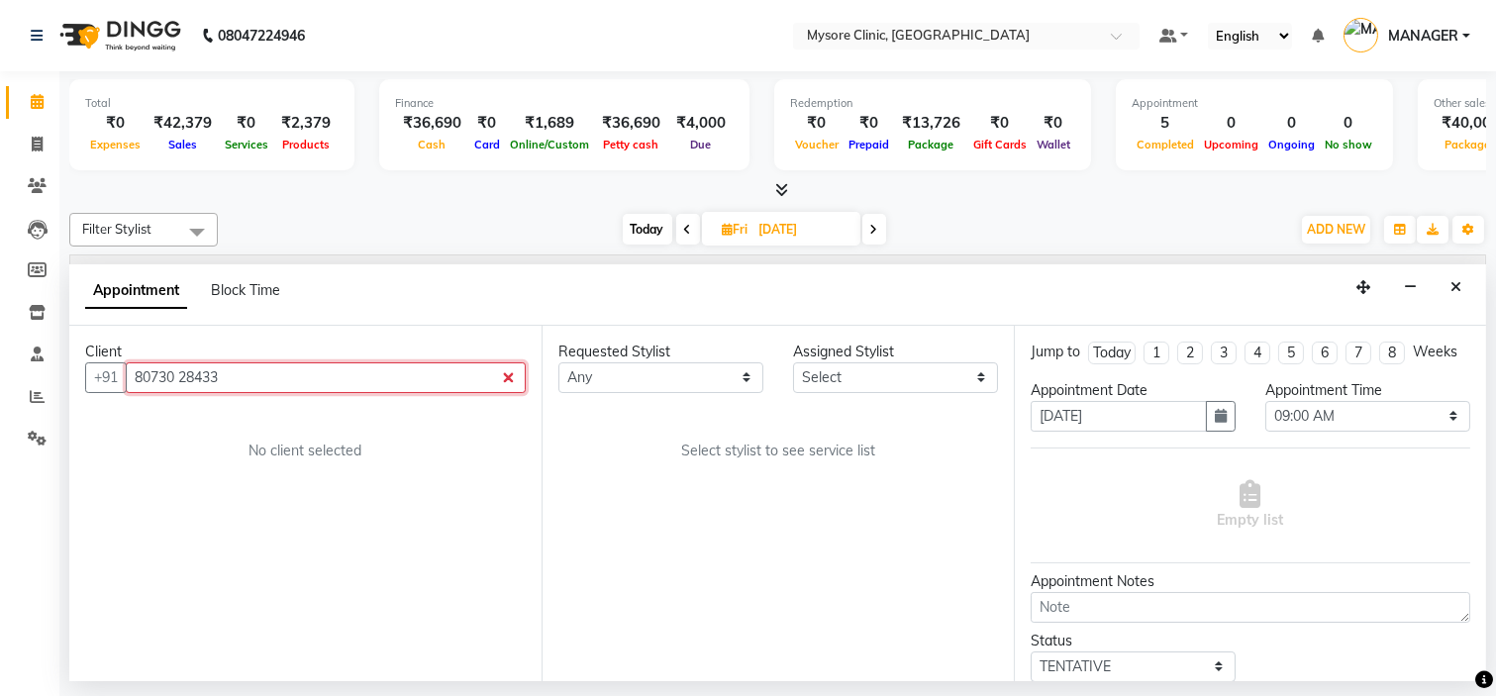
click at [183, 369] on input "80730 28433" at bounding box center [326, 377] width 400 height 31
click at [250, 377] on input "8073028433" at bounding box center [285, 377] width 318 height 31
type input "8073028433"
click at [480, 377] on span "Add Client" at bounding box center [485, 377] width 66 height 18
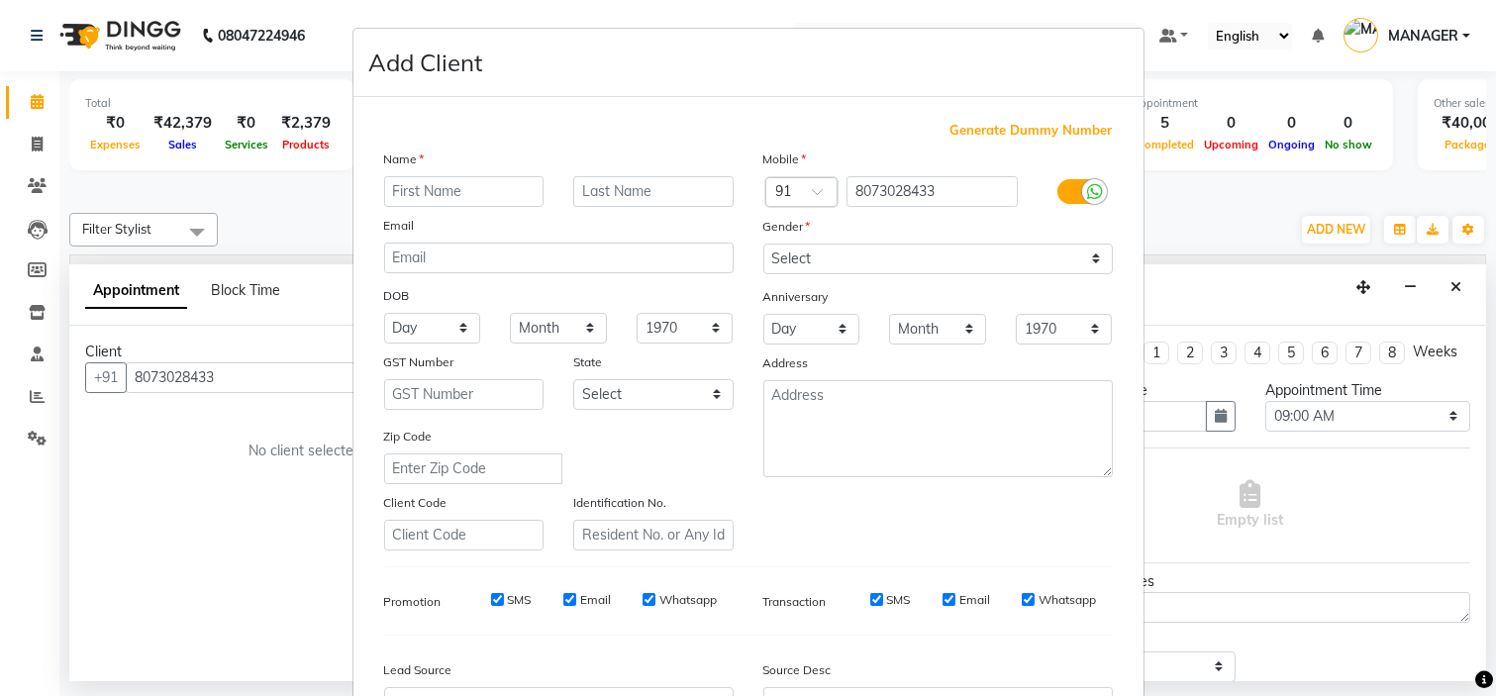
click at [480, 184] on input "text" at bounding box center [464, 191] width 160 height 31
type input "Maithri"
click at [840, 257] on select "Select [DEMOGRAPHIC_DATA] [DEMOGRAPHIC_DATA] Other Prefer Not To Say" at bounding box center [938, 259] width 350 height 31
select select "[DEMOGRAPHIC_DATA]"
click at [763, 244] on select "Select [DEMOGRAPHIC_DATA] [DEMOGRAPHIC_DATA] Other Prefer Not To Say" at bounding box center [938, 259] width 350 height 31
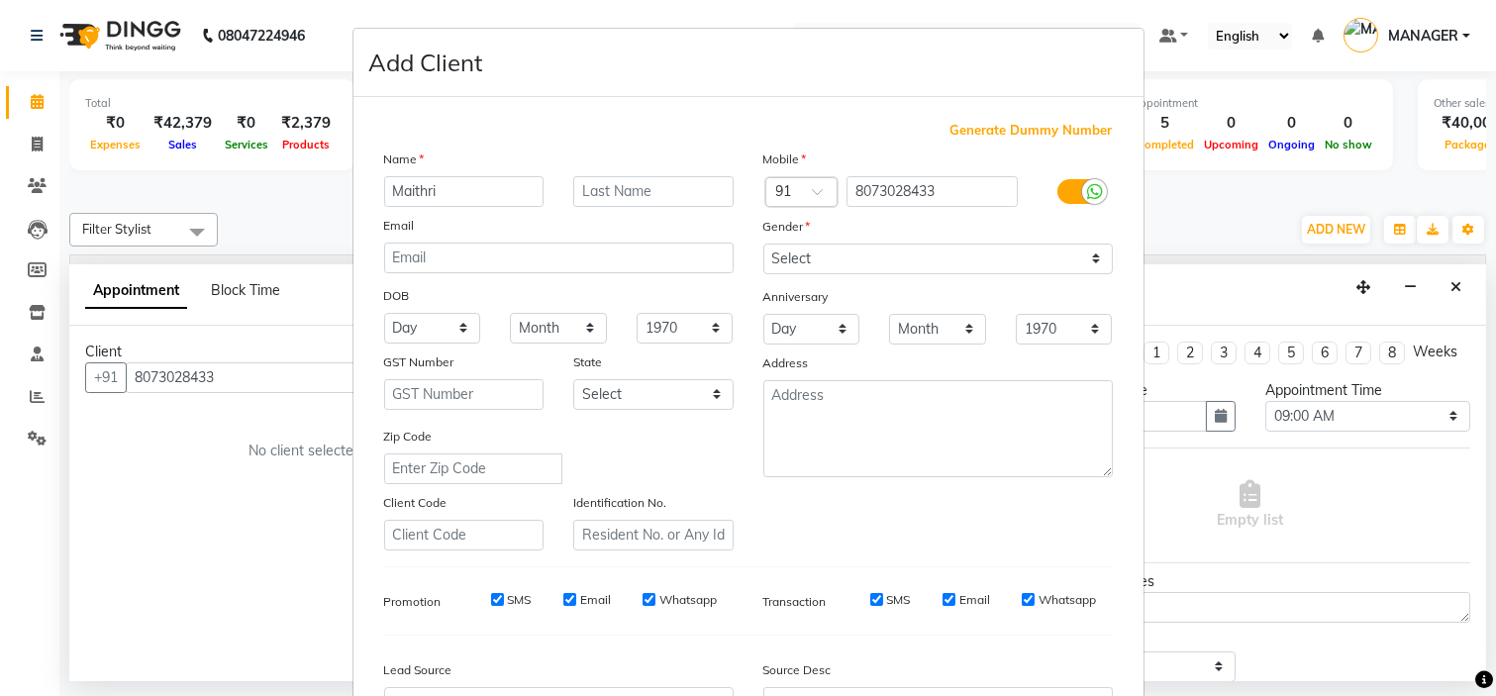
scroll to position [219, 0]
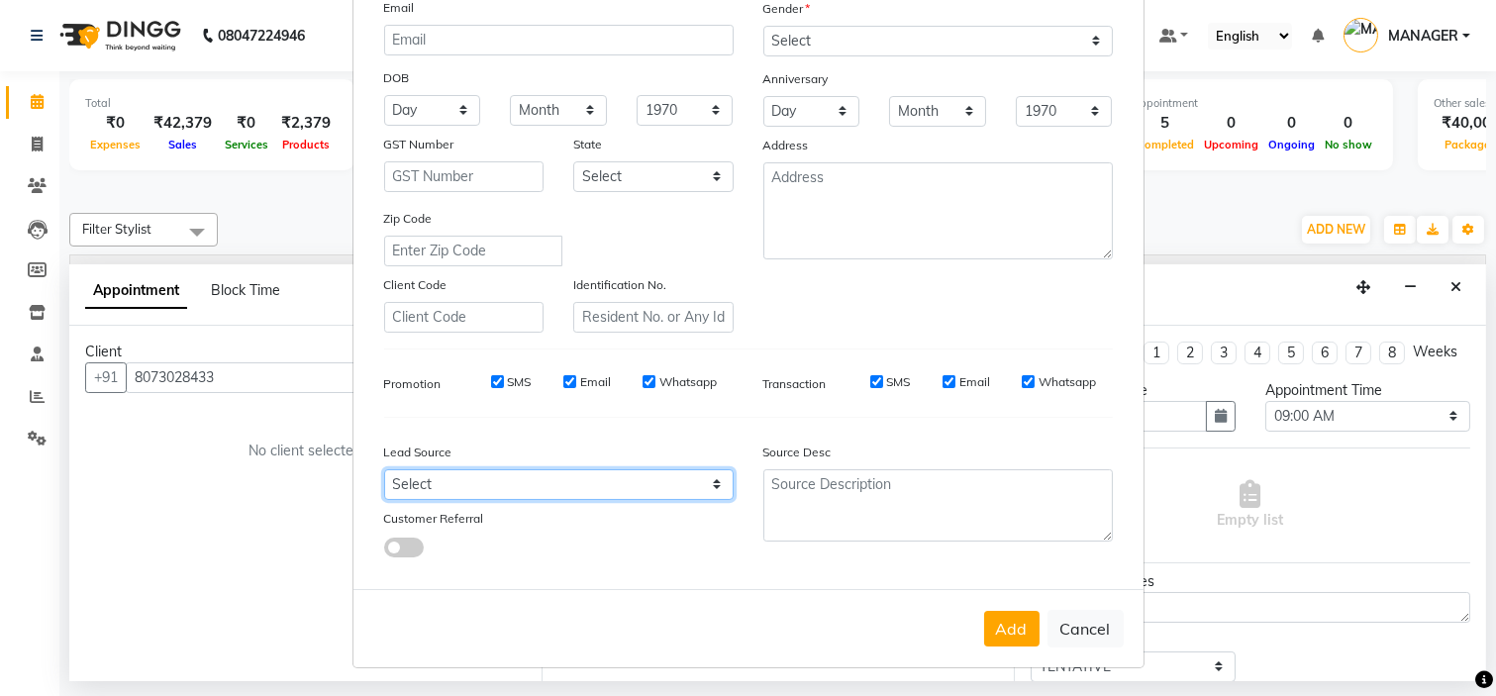
click at [632, 485] on select "Select Walk-in Referral Internet Friend Word of Mouth Advertisement Facebook Ju…" at bounding box center [559, 484] width 350 height 31
select select "50742"
click at [384, 469] on select "Select Walk-in Referral Internet Friend Word of Mouth Advertisement Facebook Ju…" at bounding box center [559, 484] width 350 height 31
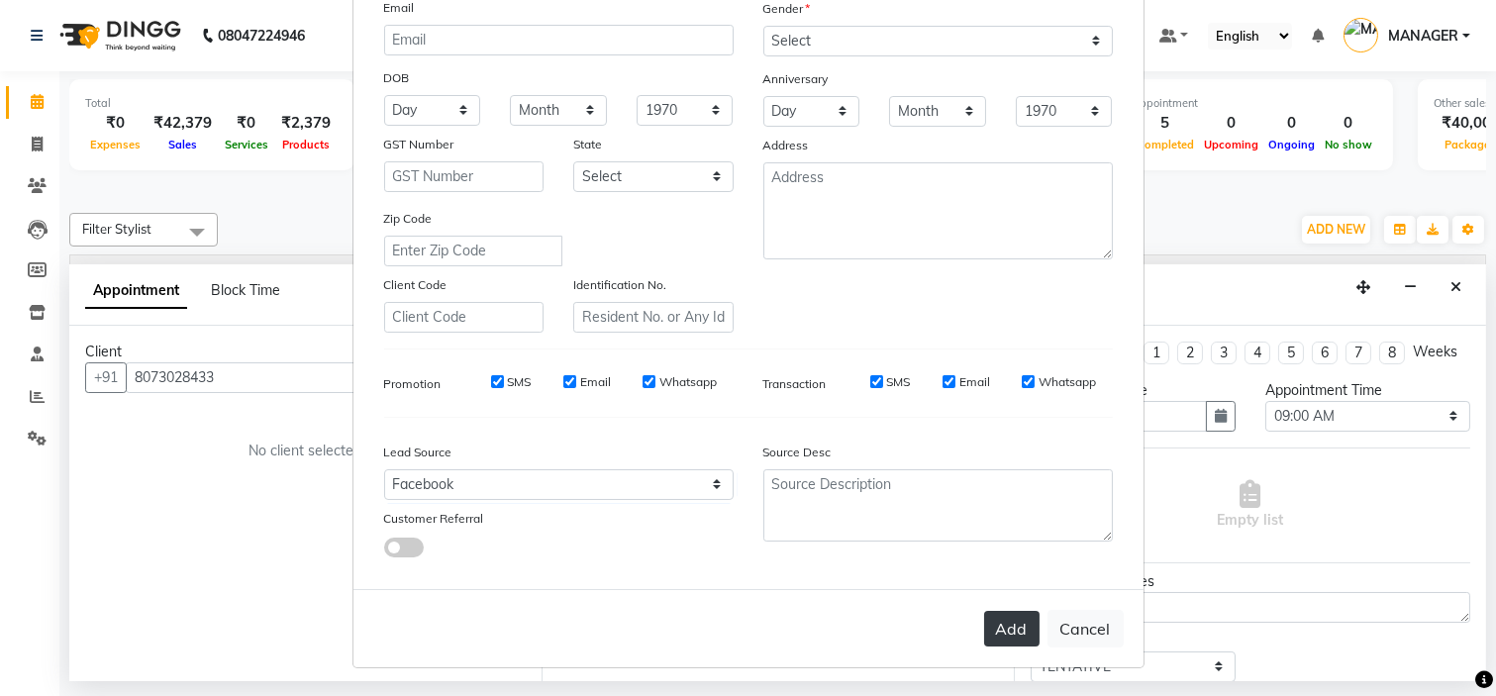
click at [998, 631] on button "Add" at bounding box center [1011, 629] width 55 height 36
select select
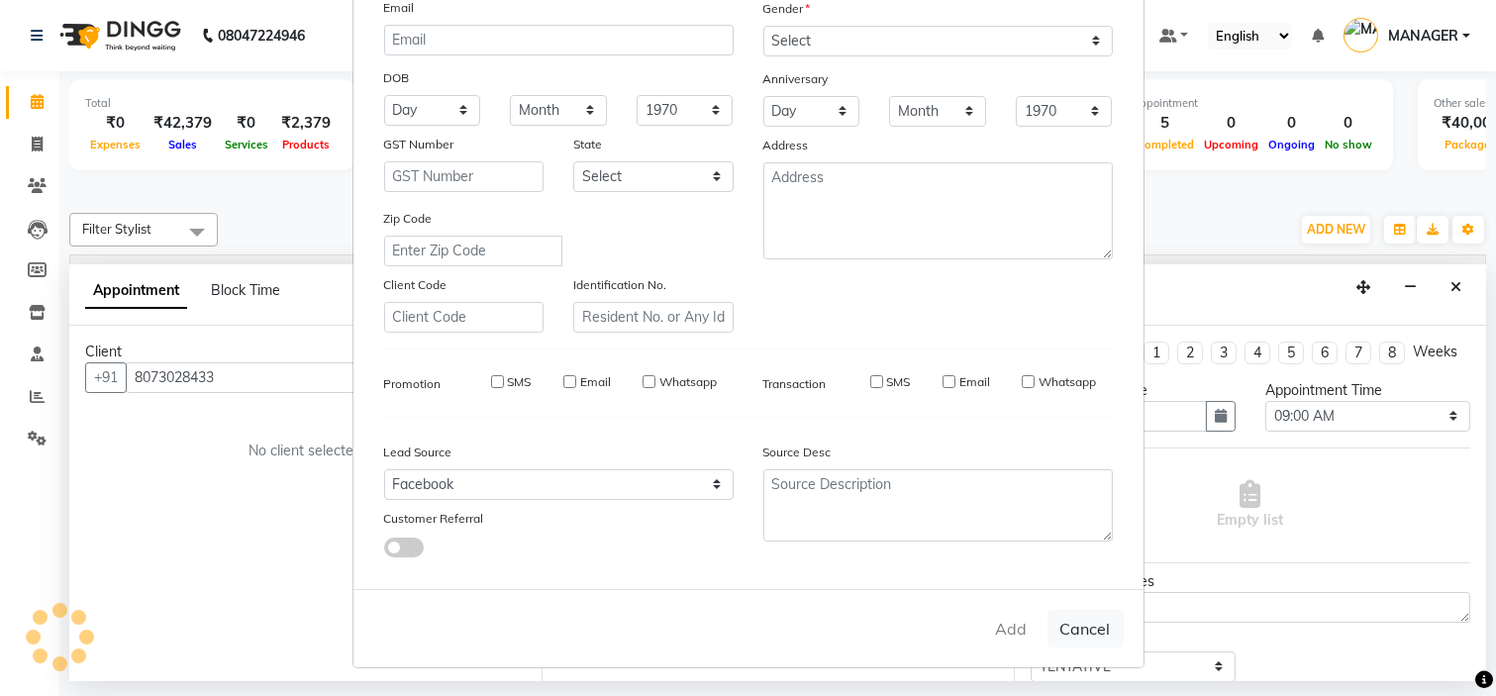
select select
checkbox input "false"
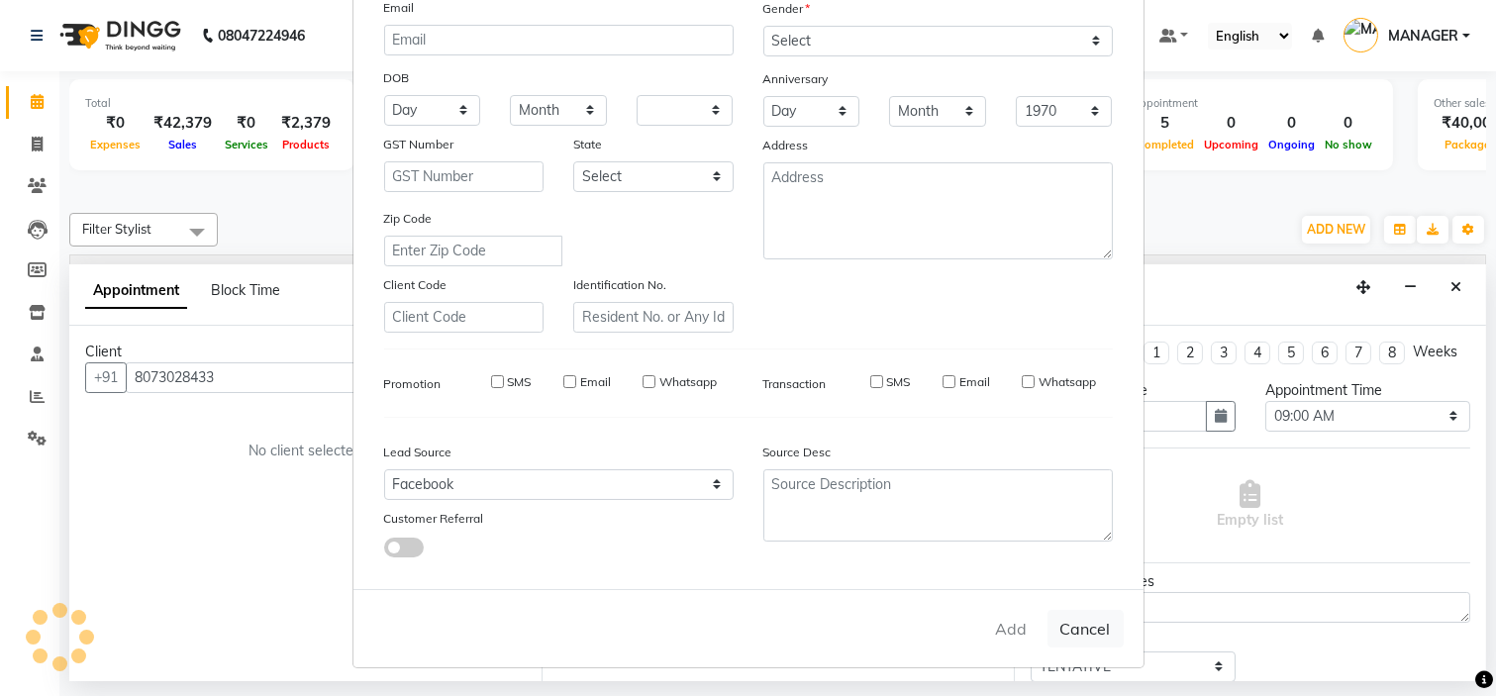
checkbox input "false"
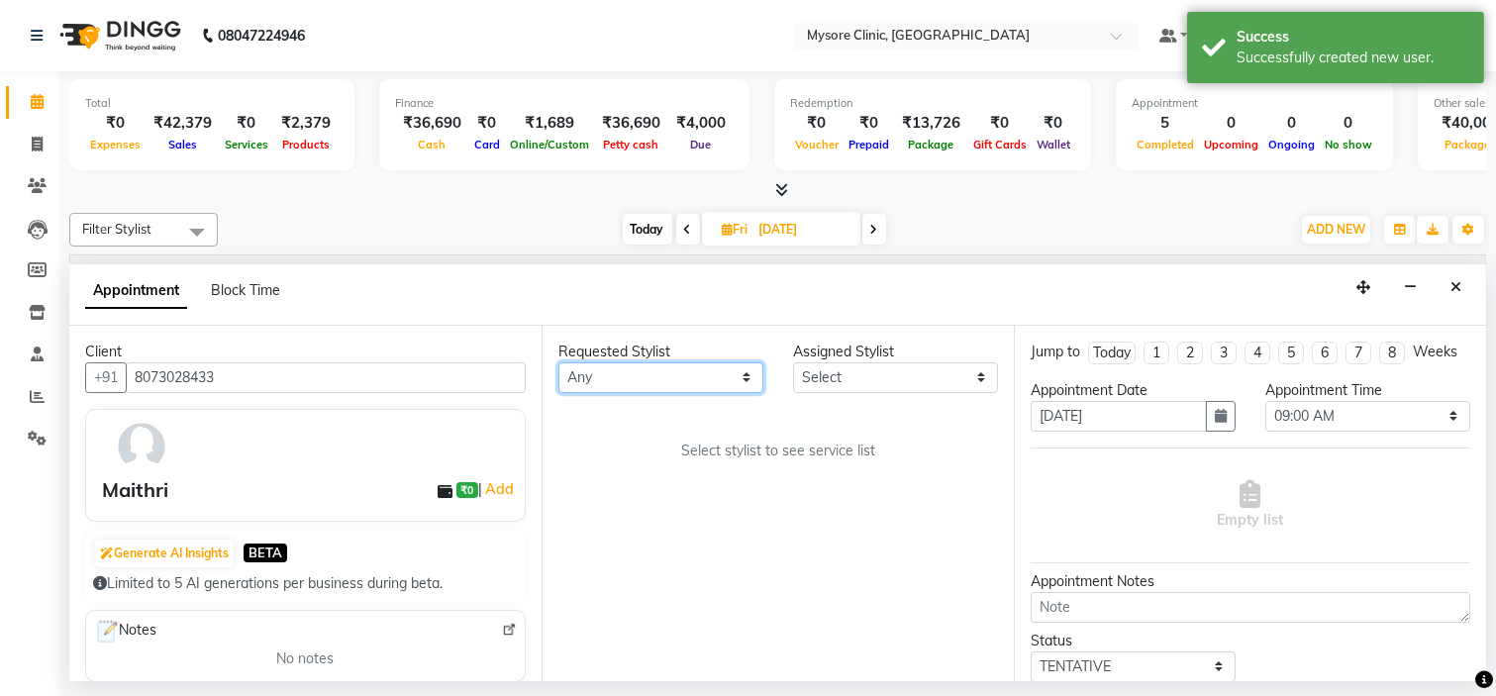
click at [654, 372] on select "Any [PERSON_NAME] [PERSON_NAME] Ashwini [PERSON_NAME] MANAGER [PERSON_NAME] Sha…" at bounding box center [660, 377] width 205 height 31
select select "65320"
click at [558, 362] on select "Any [PERSON_NAME] [PERSON_NAME] Ashwini [PERSON_NAME] MANAGER [PERSON_NAME] Sha…" at bounding box center [660, 377] width 205 height 31
select select "65320"
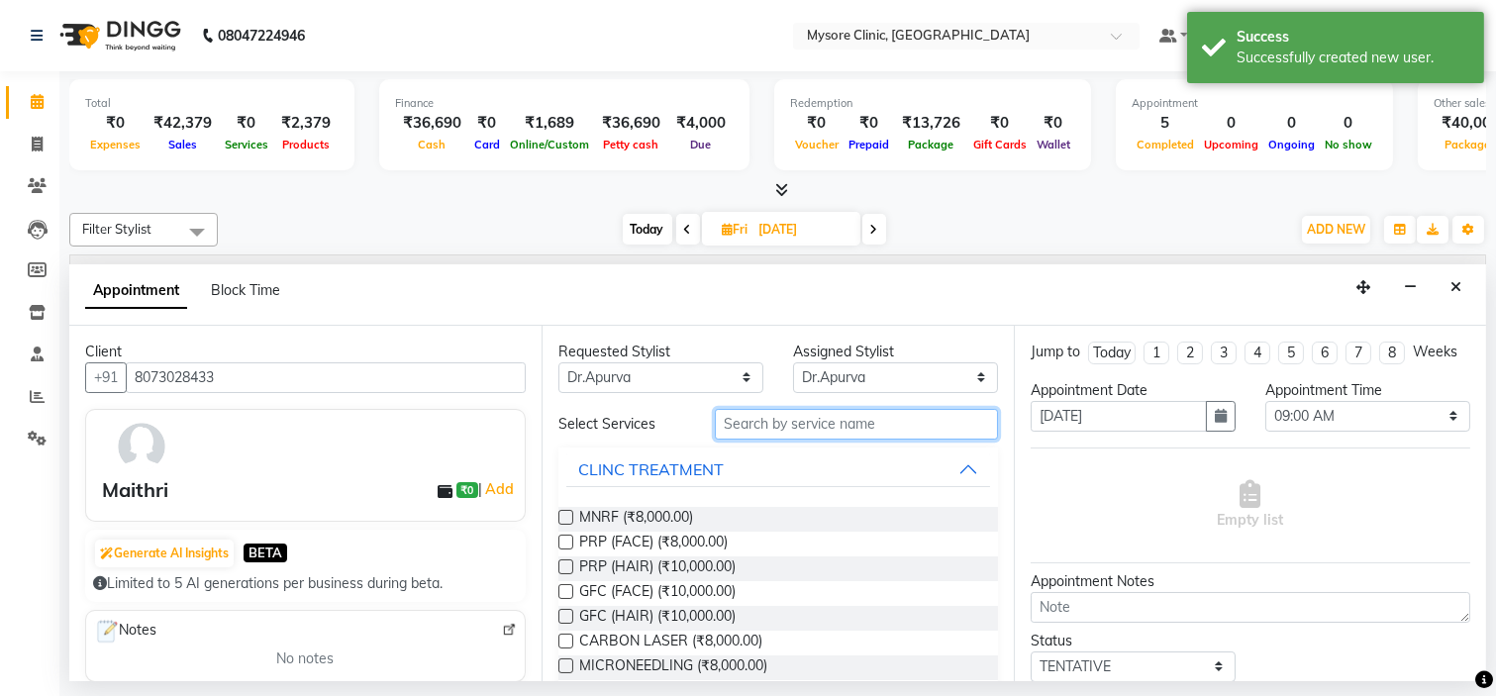
click at [813, 429] on input "text" at bounding box center [856, 424] width 283 height 31
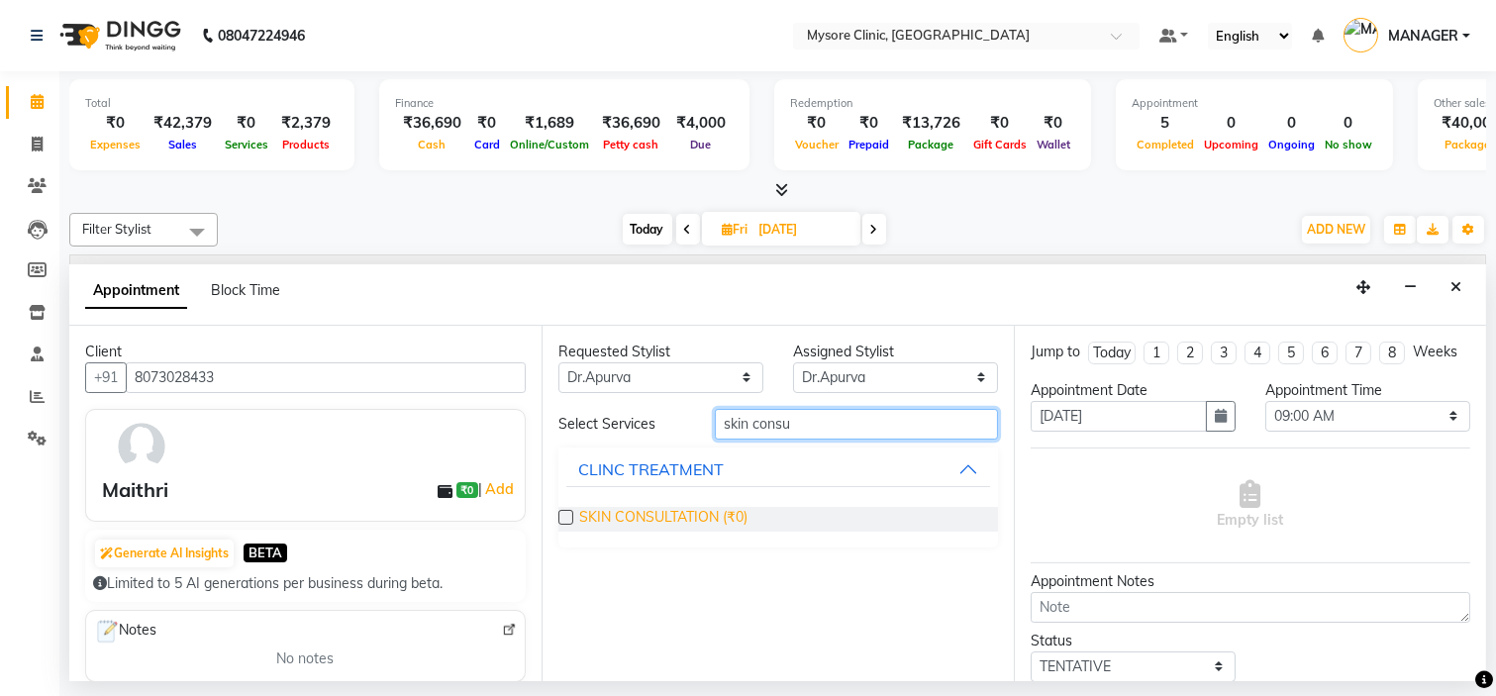
type input "skin consu"
click at [709, 515] on span "SKIN CONSULTATION (₹0)" at bounding box center [663, 519] width 168 height 25
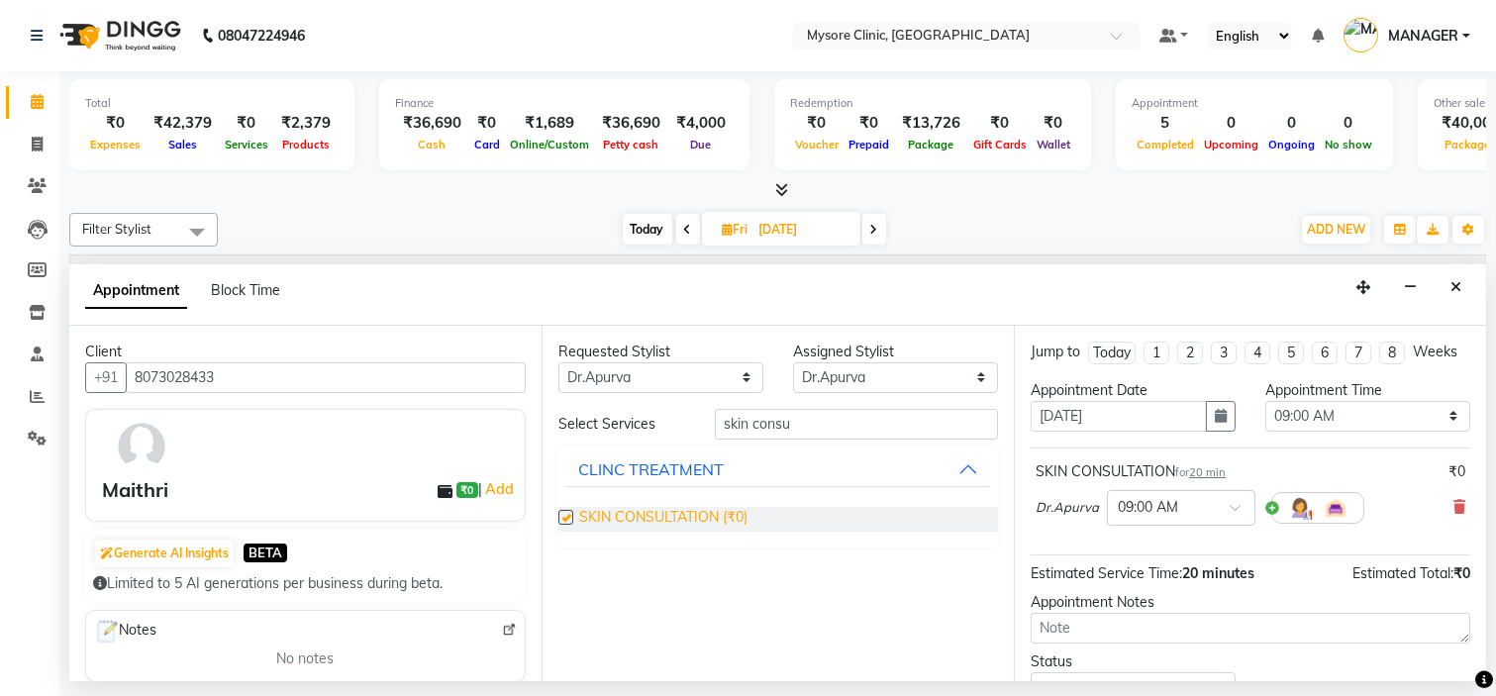
checkbox input "false"
click at [1318, 432] on select "Select 09:00 AM 09:15 AM 09:30 AM 09:45 AM 10:00 AM 10:15 AM 10:30 AM 10:45 AM …" at bounding box center [1367, 416] width 205 height 31
select select "750"
click at [1265, 418] on select "Select 09:00 AM 09:15 AM 09:30 AM 09:45 AM 10:00 AM 10:15 AM 10:30 AM 10:45 AM …" at bounding box center [1367, 416] width 205 height 31
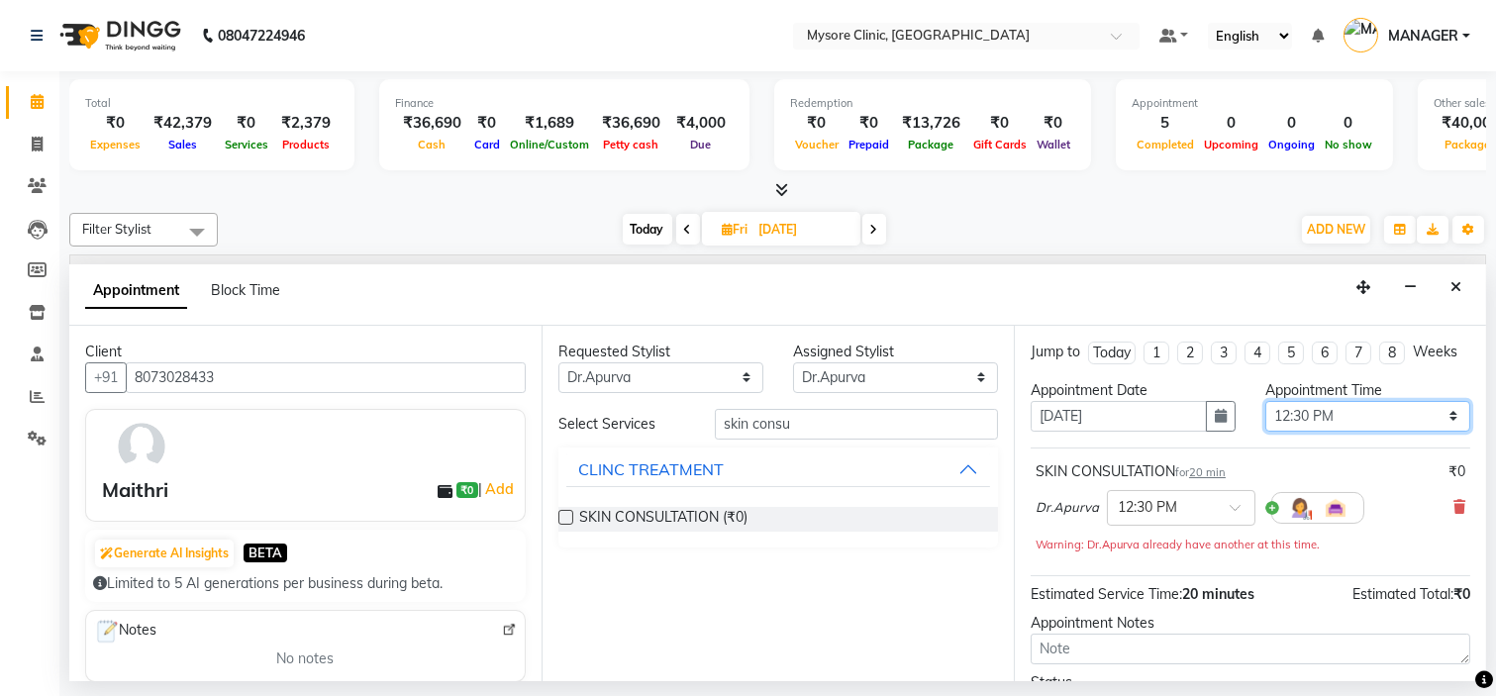
scroll to position [185, 0]
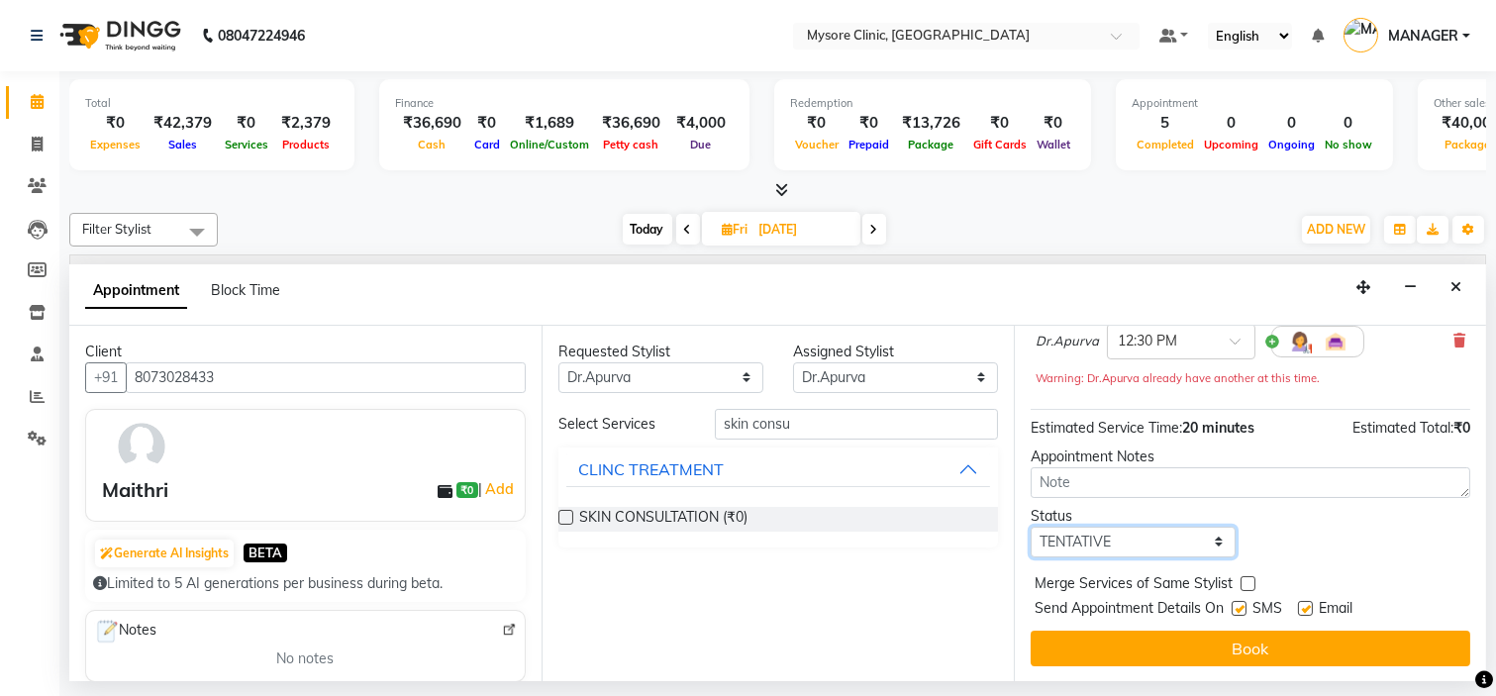
click at [1178, 540] on select "Select TENTATIVE CONFIRM UPCOMING" at bounding box center [1133, 542] width 205 height 31
select select "confirm booking"
click at [1031, 527] on select "Select TENTATIVE CONFIRM UPCOMING" at bounding box center [1133, 542] width 205 height 31
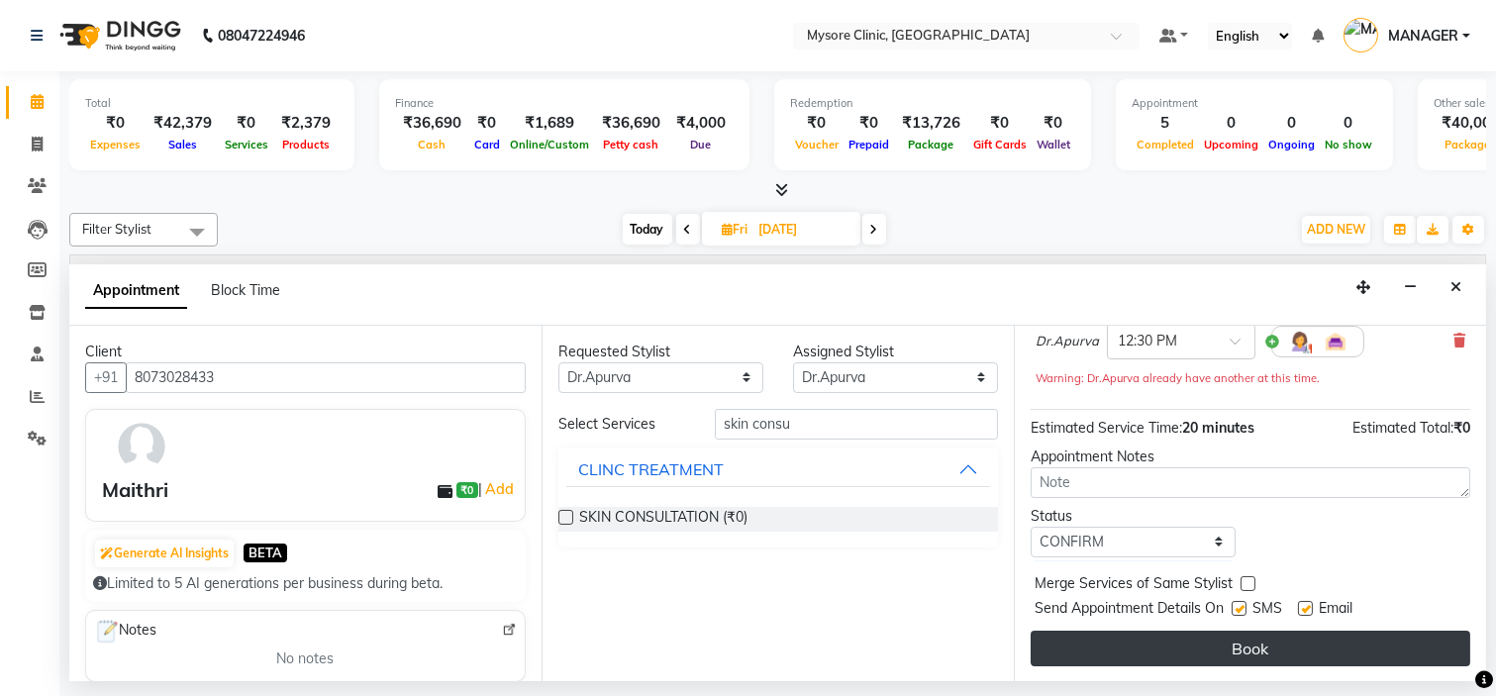
click at [1169, 639] on button "Book" at bounding box center [1251, 649] width 440 height 36
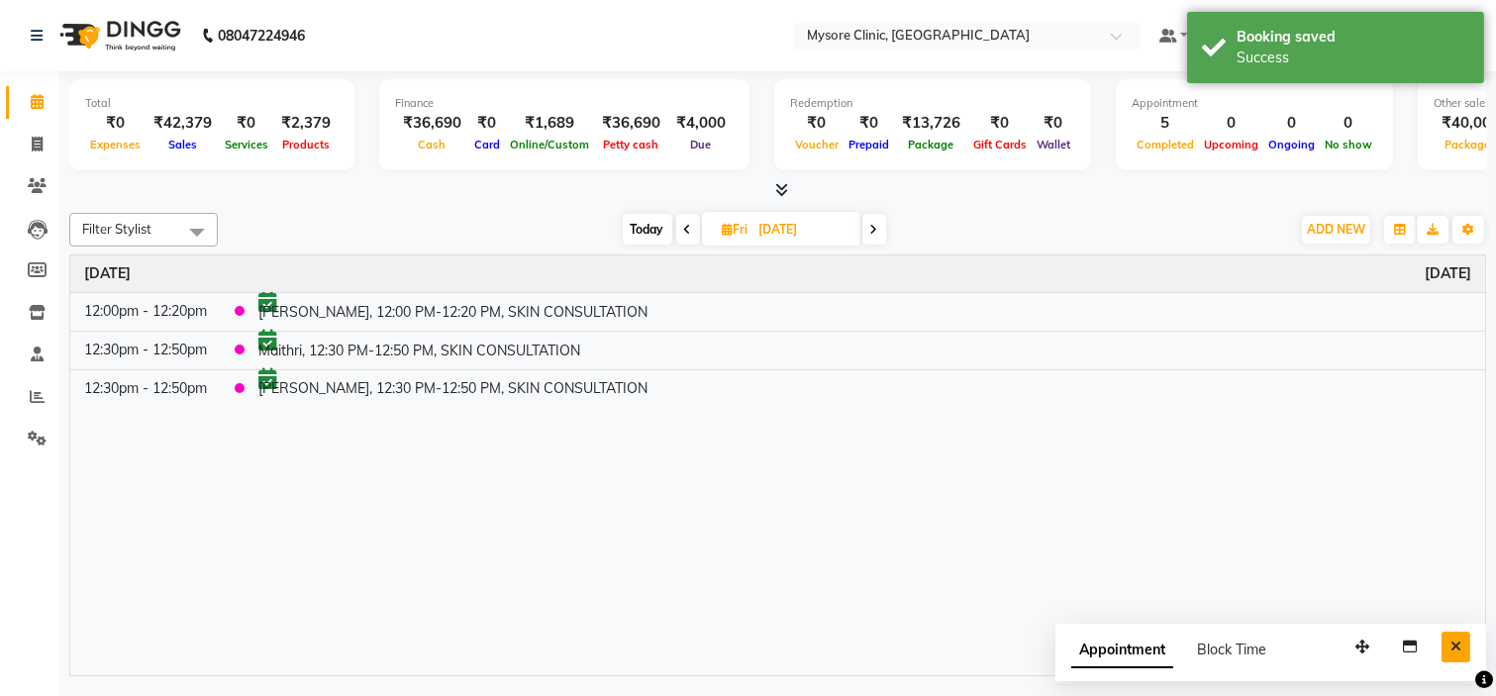
click at [1462, 642] on button "Close" at bounding box center [1456, 647] width 29 height 31
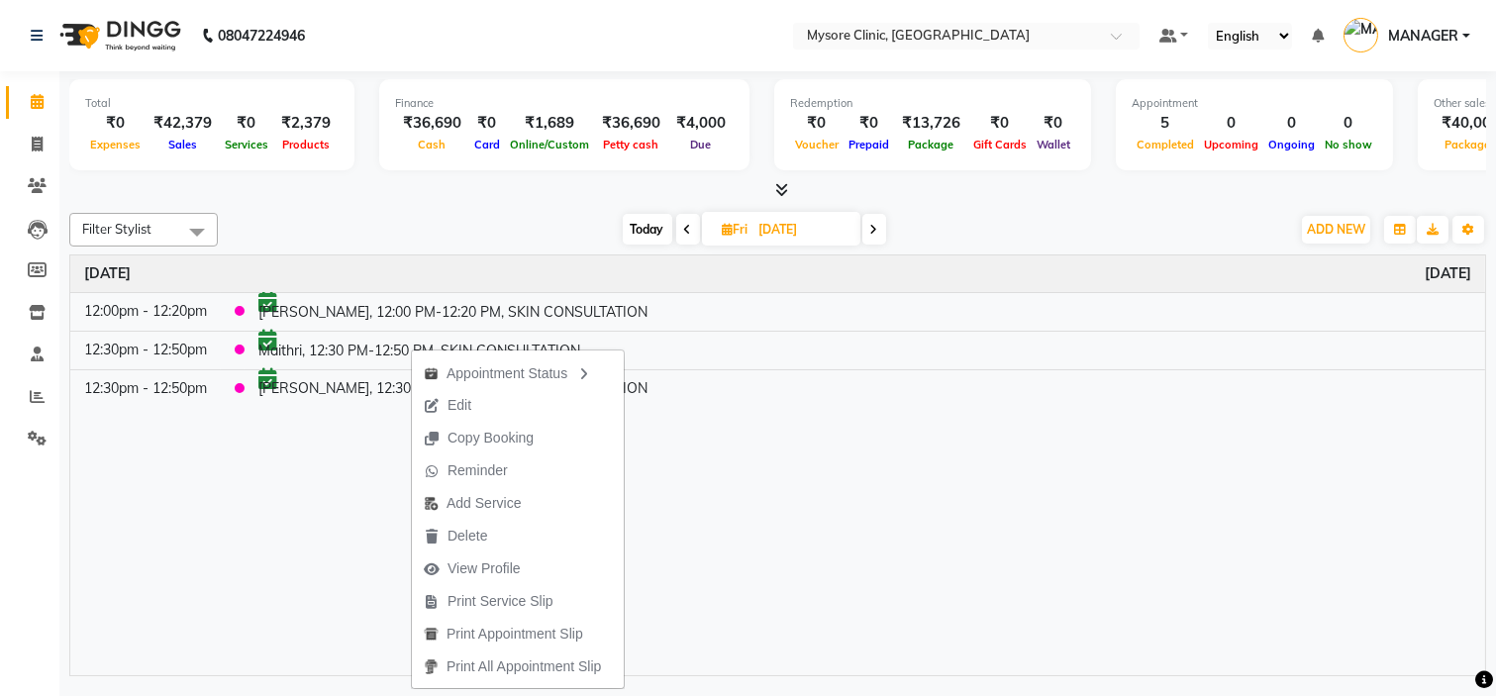
click at [369, 485] on div "Time Event [DATE] 12:00pm - 12:20pm [GEOGRAPHIC_DATA], 12:00 PM-12:20 PM, SKIN …" at bounding box center [777, 465] width 1415 height 421
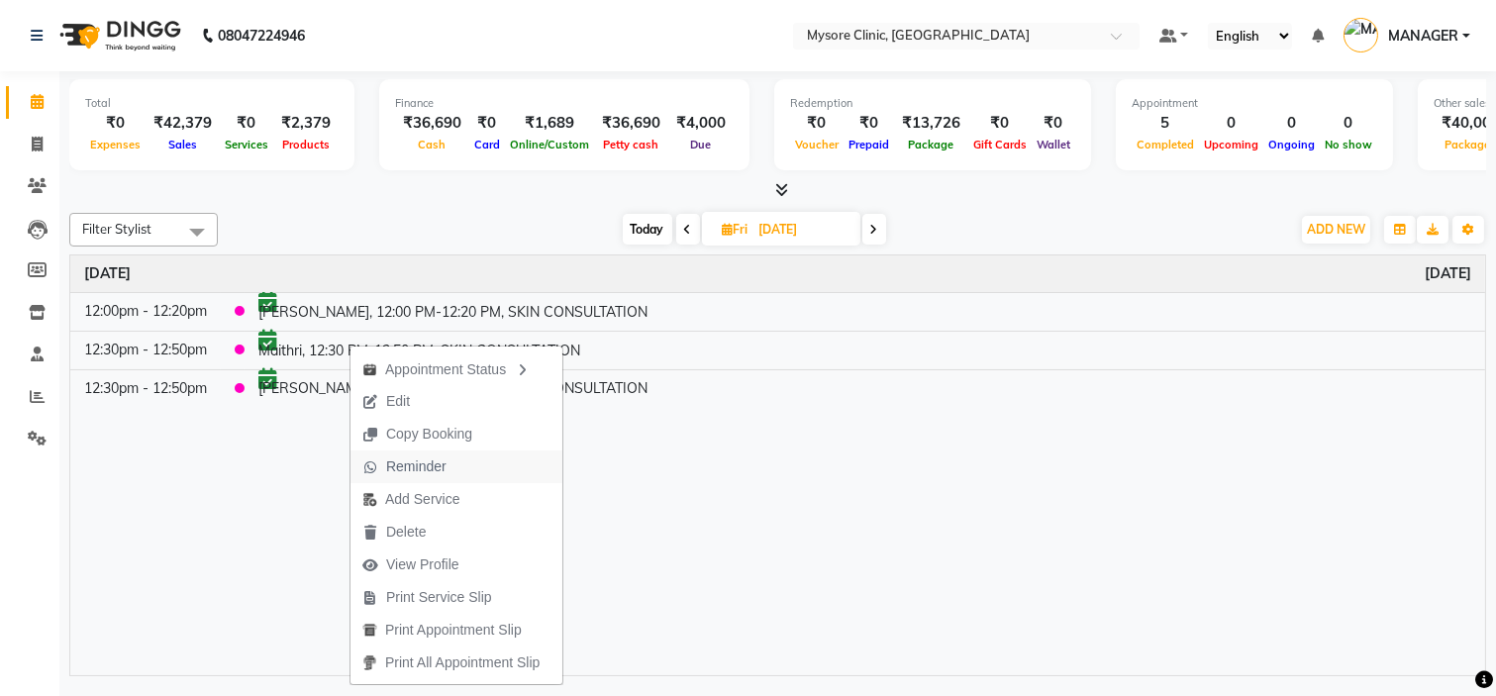
click at [432, 456] on span "Reminder" at bounding box center [416, 466] width 60 height 21
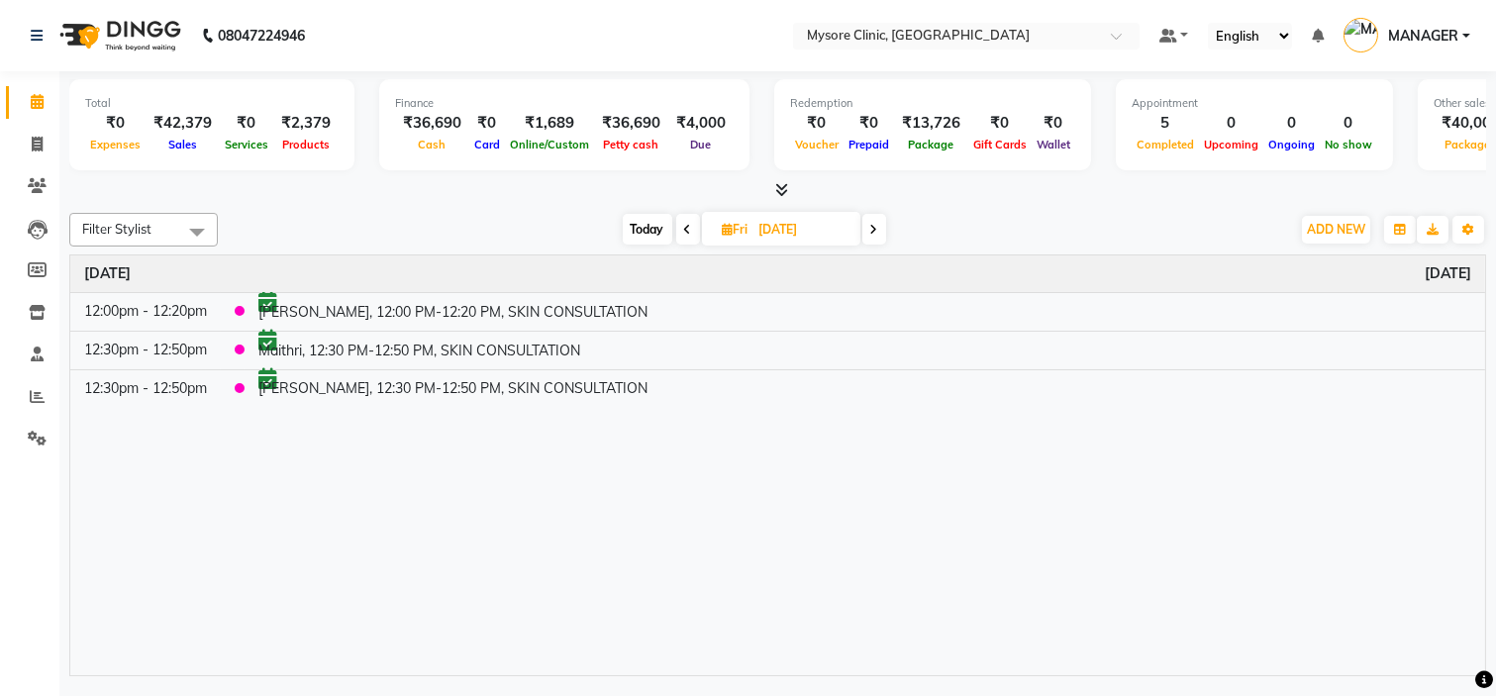
click at [634, 235] on span "Today" at bounding box center [648, 229] width 50 height 31
type input "[DATE]"
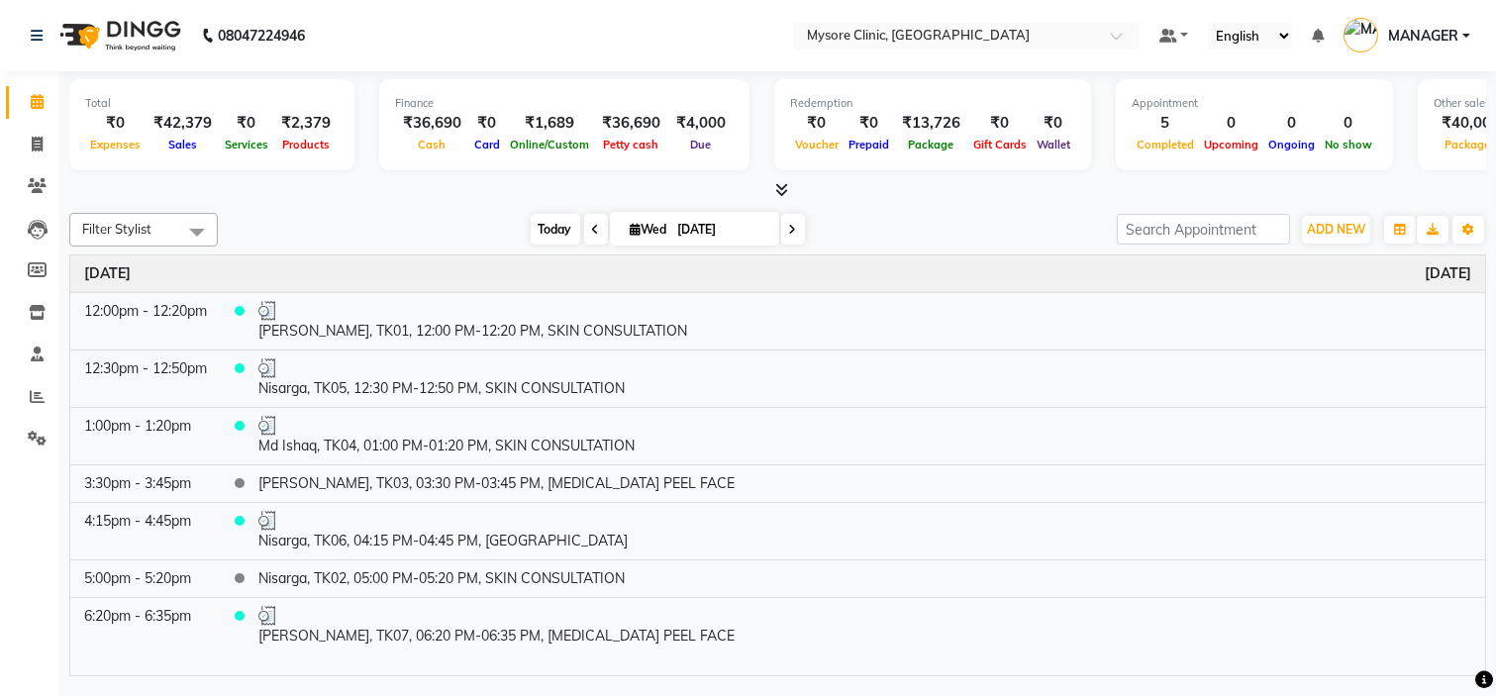
click at [552, 233] on span "Today" at bounding box center [556, 229] width 50 height 31
click at [1443, 34] on span "MANAGER" at bounding box center [1423, 36] width 70 height 21
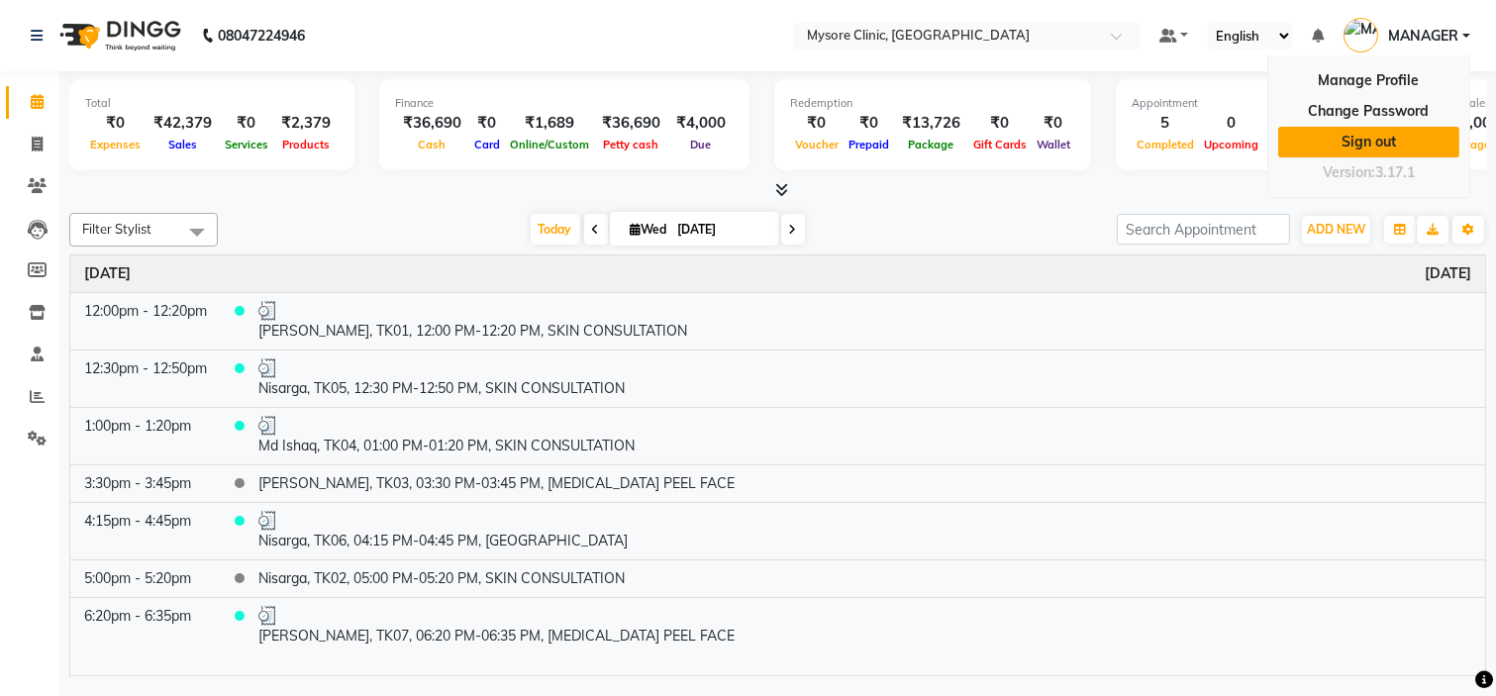
click at [1386, 133] on link "Sign out" at bounding box center [1368, 142] width 181 height 31
